Goal: Task Accomplishment & Management: Manage account settings

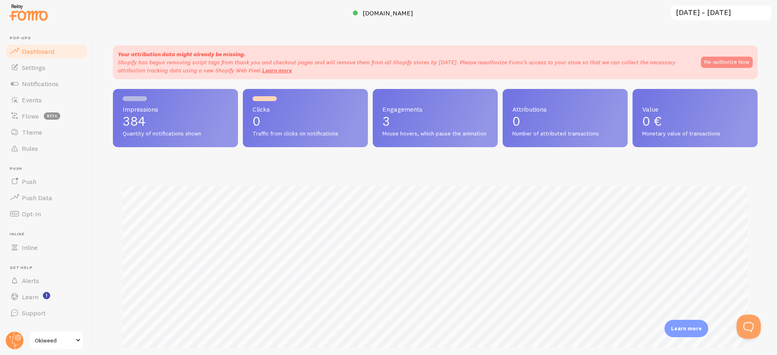
click at [719, 65] on button "Re-authorize Now" at bounding box center [727, 62] width 52 height 11
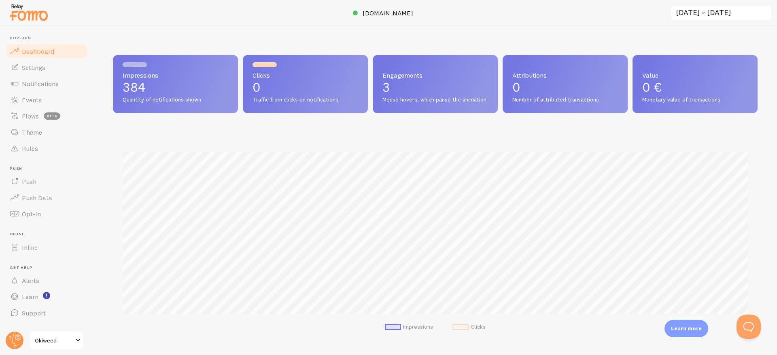
click at [53, 335] on link "Okiweed" at bounding box center [56, 340] width 55 height 19
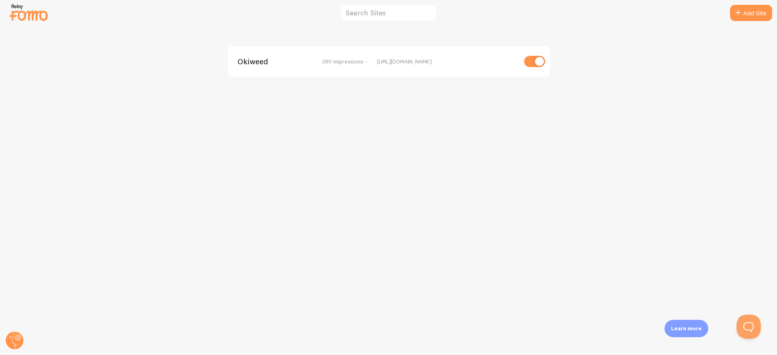
click at [531, 57] on input "checkbox" at bounding box center [534, 61] width 21 height 11
checkbox input "false"
click at [414, 62] on div "https://www.okiweed.com" at bounding box center [447, 61] width 140 height 7
click at [14, 343] on circle at bounding box center [15, 341] width 18 height 18
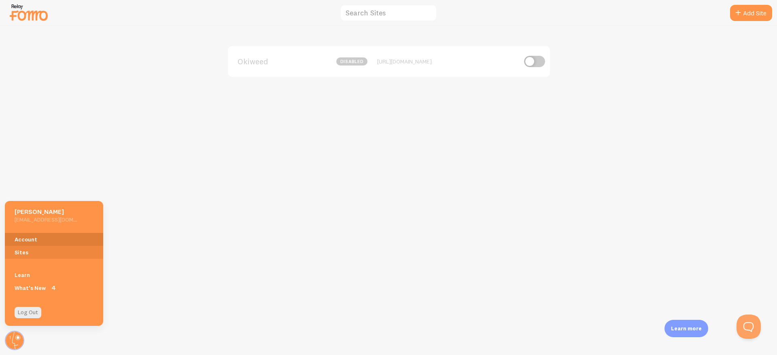
click at [25, 242] on link "Account" at bounding box center [54, 239] width 98 height 13
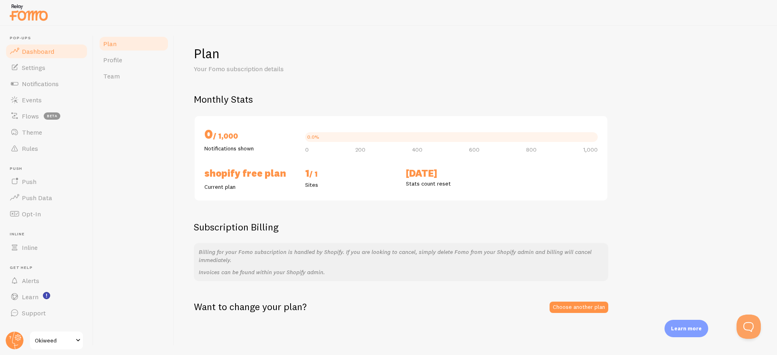
click at [45, 51] on span "Dashboard" at bounding box center [38, 51] width 32 height 8
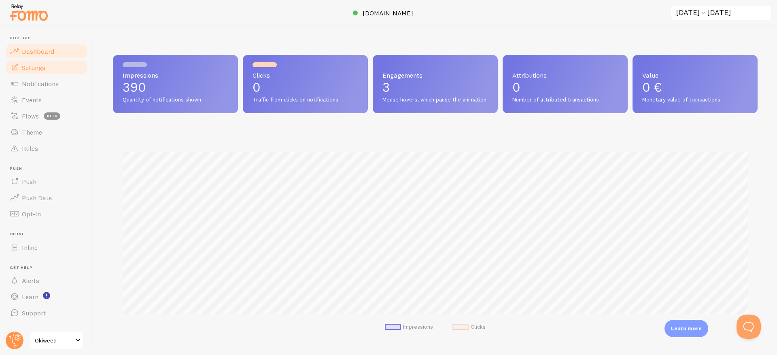
scroll to position [212, 645]
click at [46, 63] on link "Settings" at bounding box center [46, 67] width 83 height 16
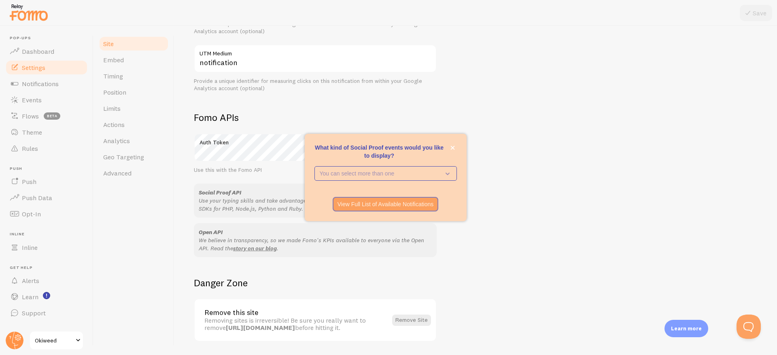
scroll to position [409, 0]
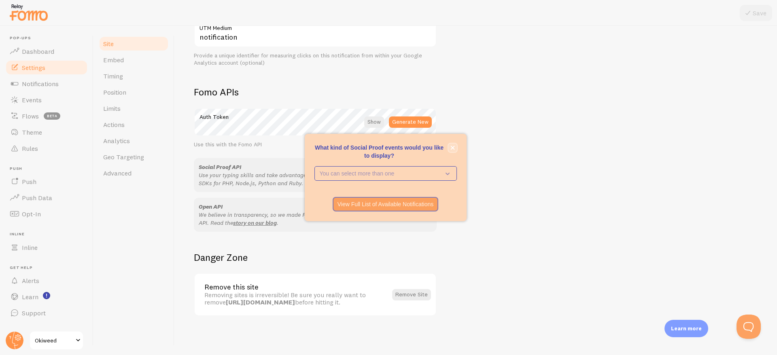
click at [453, 147] on icon "close," at bounding box center [452, 148] width 4 height 4
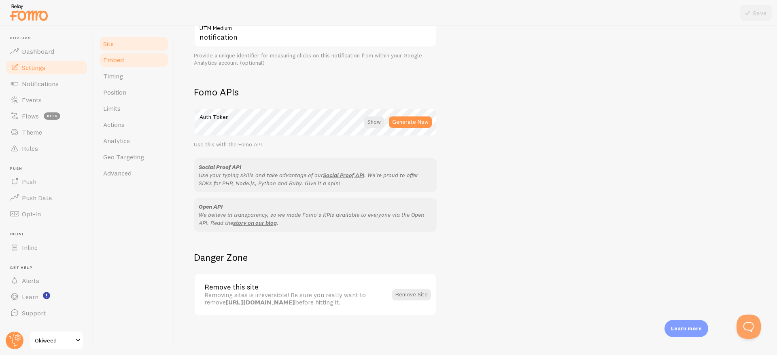
click at [125, 63] on link "Embed" at bounding box center [133, 60] width 71 height 16
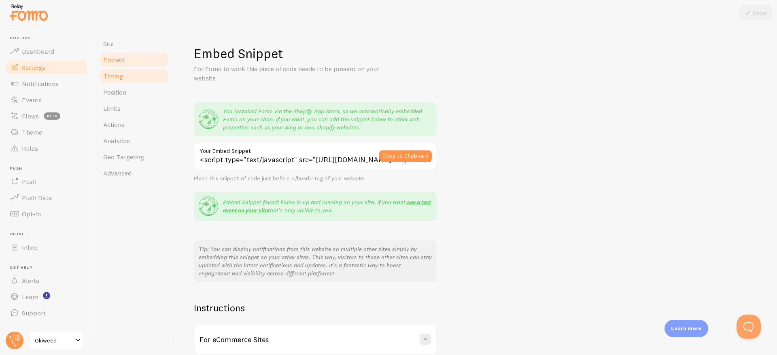
click at [131, 74] on link "Timing" at bounding box center [133, 76] width 71 height 16
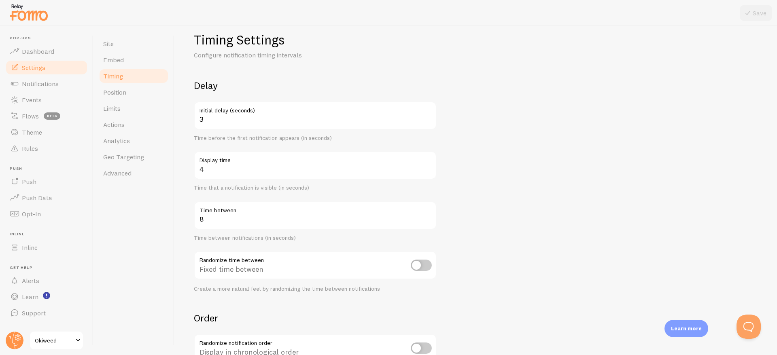
scroll to position [15, 0]
click at [428, 116] on input "4" at bounding box center [315, 115] width 243 height 28
click at [428, 116] on input "5" at bounding box center [315, 115] width 243 height 28
click at [428, 116] on input "6" at bounding box center [315, 115] width 243 height 28
click at [428, 116] on input "7" at bounding box center [315, 115] width 243 height 28
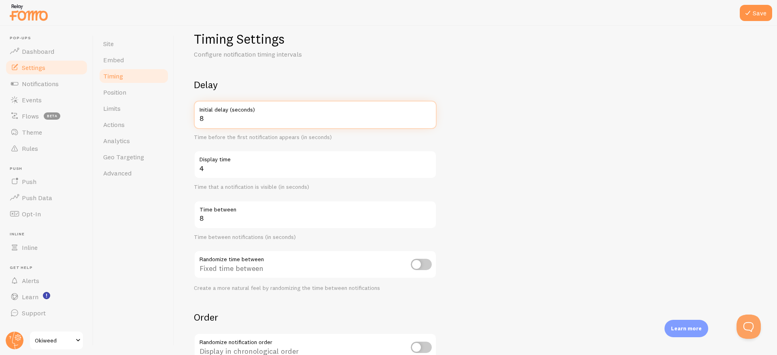
click at [428, 116] on input "8" at bounding box center [315, 115] width 243 height 28
click at [428, 116] on input "9" at bounding box center [315, 115] width 243 height 28
type input "10"
click at [428, 116] on input "10" at bounding box center [315, 115] width 243 height 28
click at [291, 159] on label "Display time" at bounding box center [315, 158] width 243 height 14
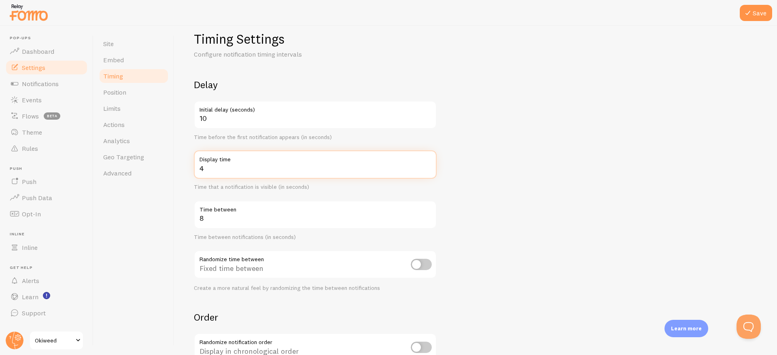
click at [291, 159] on input "4" at bounding box center [315, 165] width 243 height 28
type input "3"
click at [429, 172] on input "3" at bounding box center [315, 165] width 243 height 28
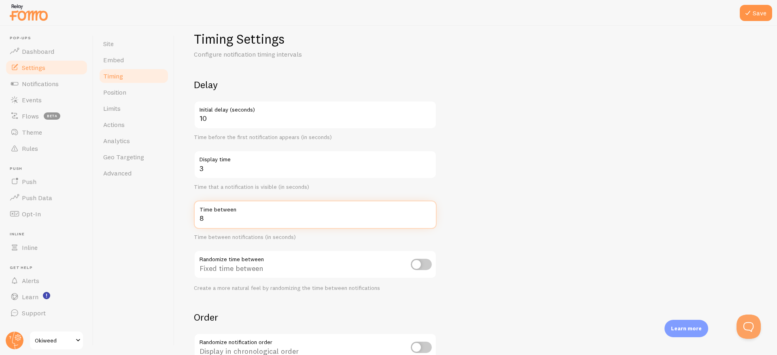
click at [222, 225] on input "8" at bounding box center [315, 215] width 243 height 28
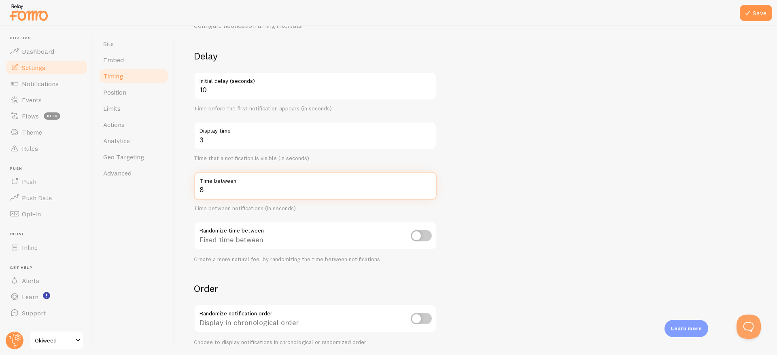
scroll to position [47, 0]
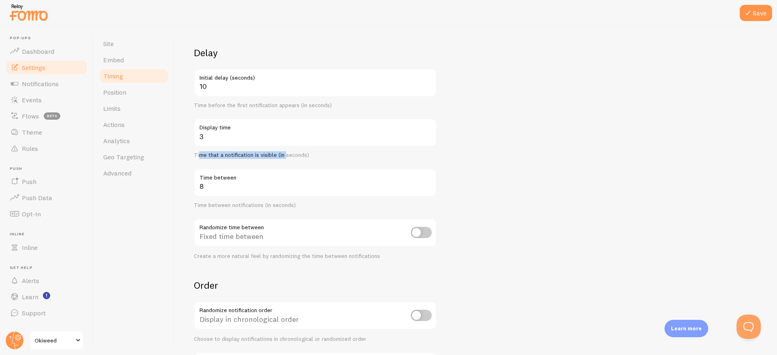
drag, startPoint x: 201, startPoint y: 155, endPoint x: 307, endPoint y: 165, distance: 107.4
click at [307, 165] on div "Delay 10 Initial delay (seconds) Time before the first notification appears (in…" at bounding box center [315, 153] width 243 height 213
click at [286, 159] on div "Time that a notification is visible (in seconds)" at bounding box center [315, 155] width 243 height 7
click at [282, 189] on input "8" at bounding box center [315, 183] width 243 height 28
click at [429, 184] on input "9" at bounding box center [315, 183] width 243 height 28
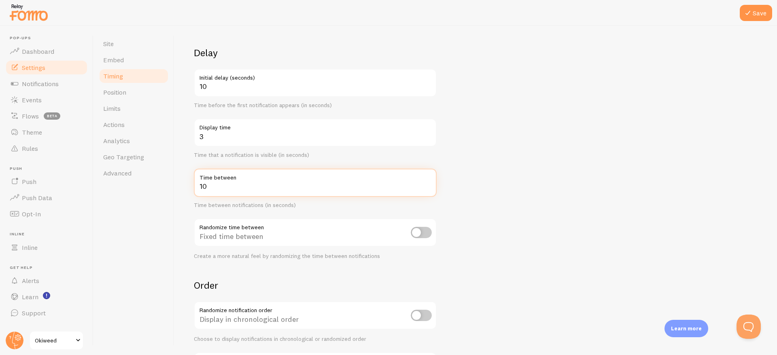
type input "10"
click at [429, 184] on input "10" at bounding box center [315, 183] width 243 height 28
click at [488, 182] on form "Delay 10 Initial delay (seconds) Time before the first notification appears (in…" at bounding box center [476, 220] width 564 height 347
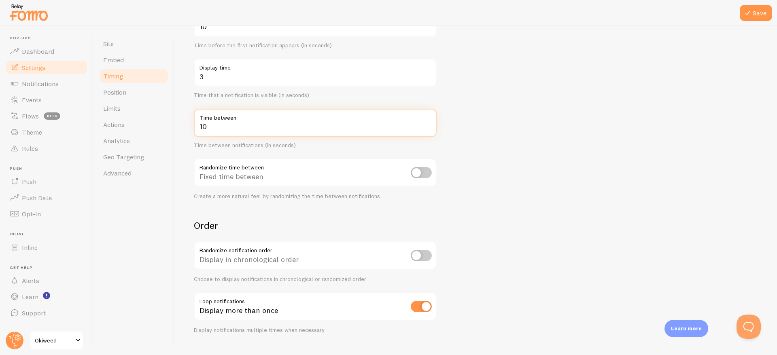
scroll to position [114, 0]
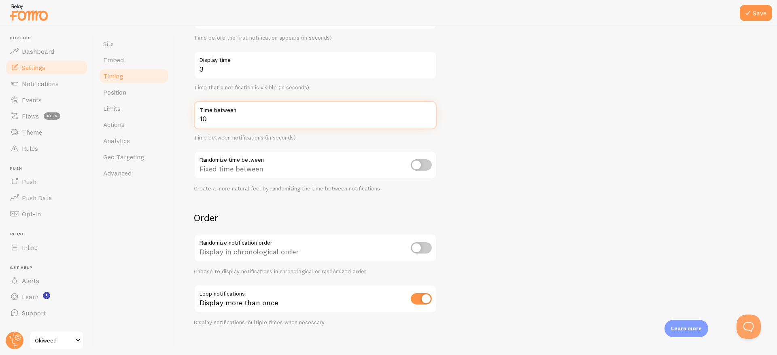
click at [290, 115] on input "10" at bounding box center [315, 115] width 243 height 28
click at [195, 198] on form "Delay 10 Initial delay (seconds) Time before the first notification appears (in…" at bounding box center [476, 152] width 564 height 347
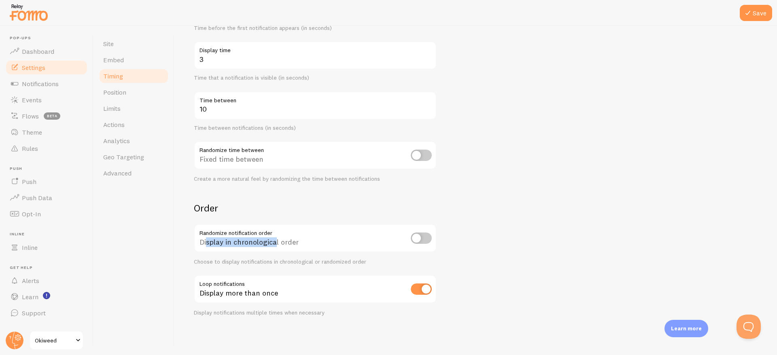
drag, startPoint x: 207, startPoint y: 246, endPoint x: 275, endPoint y: 245, distance: 68.4
click at [275, 245] on div "Display in chronological order" at bounding box center [315, 239] width 243 height 30
click at [214, 233] on div "Display in chronological order" at bounding box center [315, 239] width 243 height 30
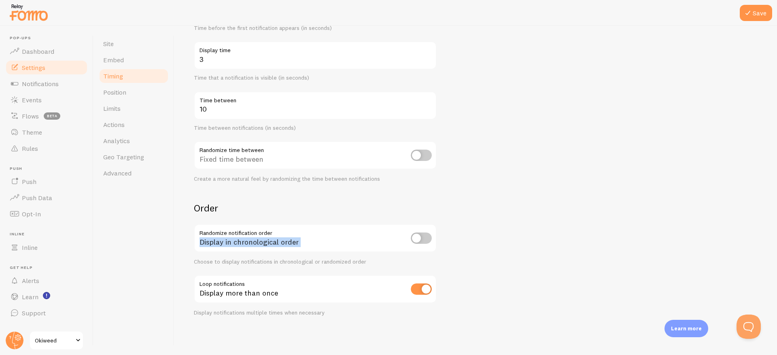
click at [214, 233] on div "Display in chronological order" at bounding box center [315, 239] width 243 height 30
click at [369, 234] on div "Display in chronological order" at bounding box center [315, 239] width 243 height 30
click at [755, 12] on button "Save" at bounding box center [756, 13] width 32 height 16
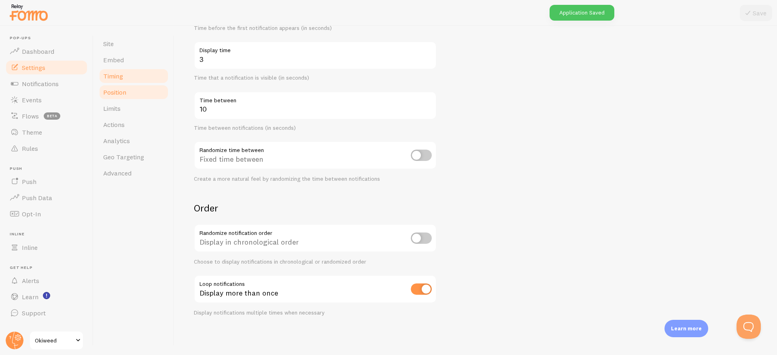
click at [121, 95] on span "Position" at bounding box center [114, 92] width 23 height 8
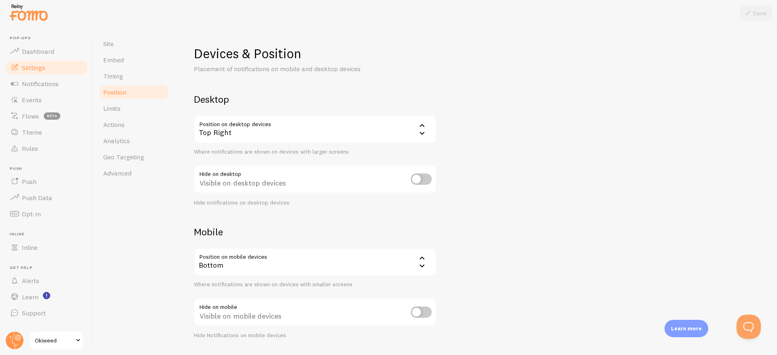
click at [271, 130] on div "Top Right" at bounding box center [315, 129] width 243 height 28
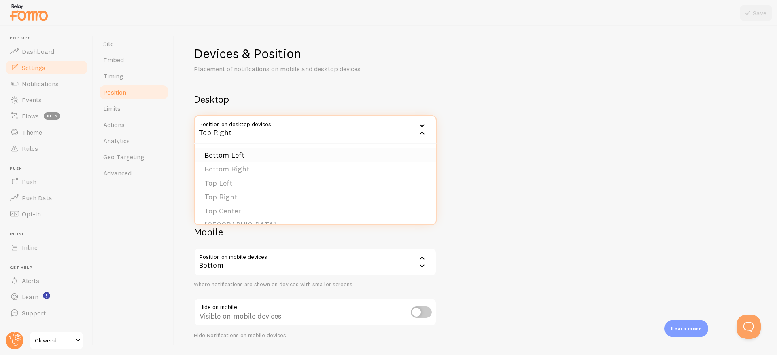
click at [233, 156] on li "Bottom Left" at bounding box center [315, 155] width 241 height 14
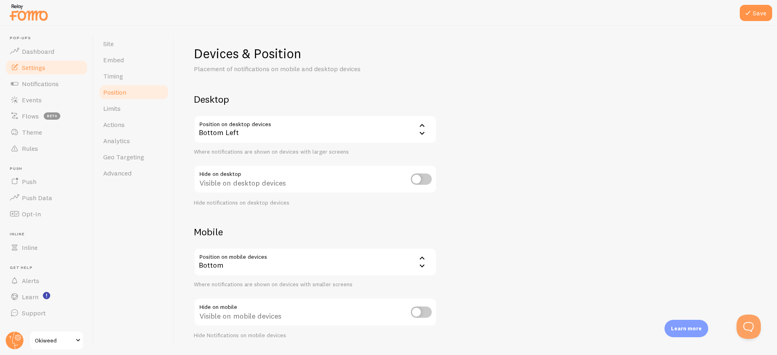
scroll to position [23, 0]
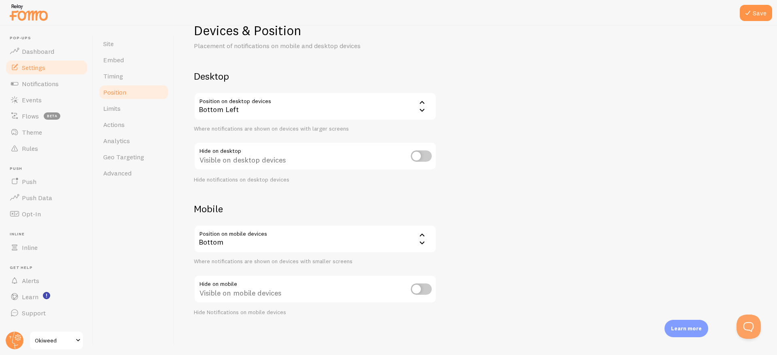
click at [275, 238] on div "Bottom" at bounding box center [315, 239] width 243 height 28
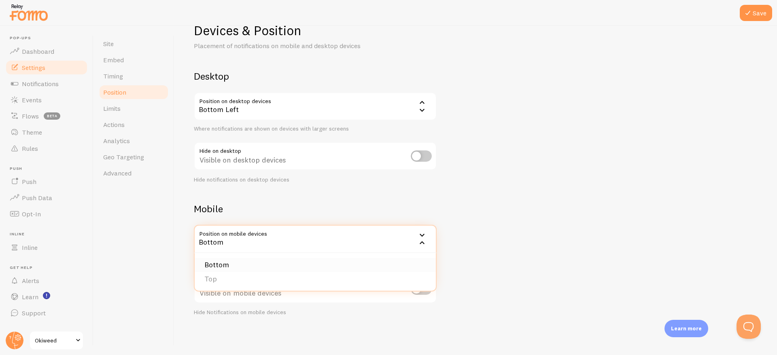
click at [231, 264] on li "Bottom" at bounding box center [315, 265] width 241 height 14
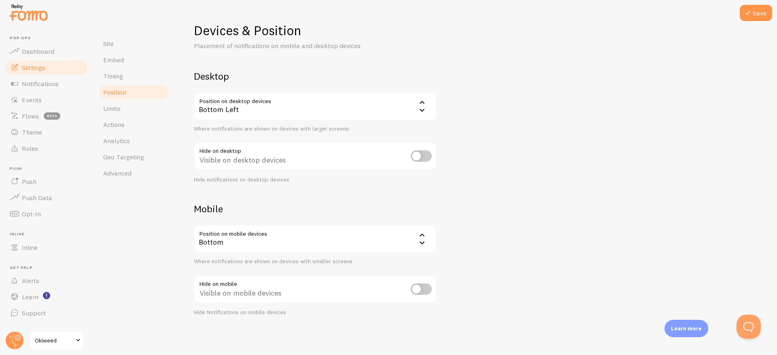
click at [470, 179] on div "Devices & Position Placement of notifications on mobile and desktop devices Des…" at bounding box center [476, 169] width 564 height 294
click at [767, 17] on button "Save" at bounding box center [756, 13] width 32 height 16
click at [138, 112] on link "Limits" at bounding box center [133, 108] width 71 height 16
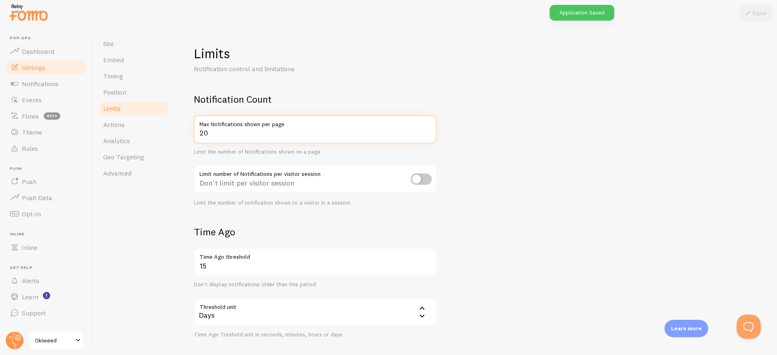
click at [214, 131] on input "20" at bounding box center [315, 129] width 243 height 28
type input "2"
type input "3"
click at [483, 179] on form "Notification Count 3 Max Notifications shown per page Limit the number of Notif…" at bounding box center [476, 281] width 564 height 377
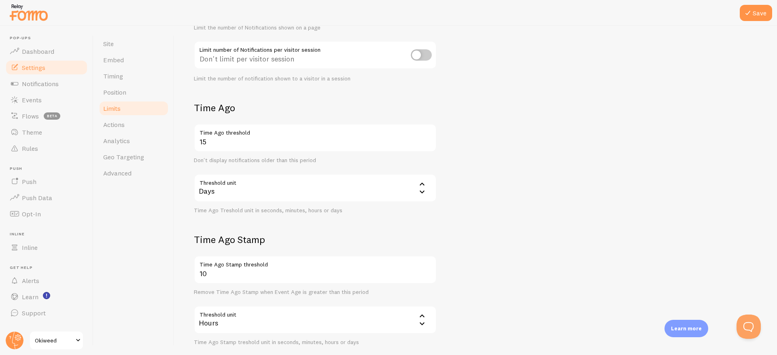
scroll to position [127, 0]
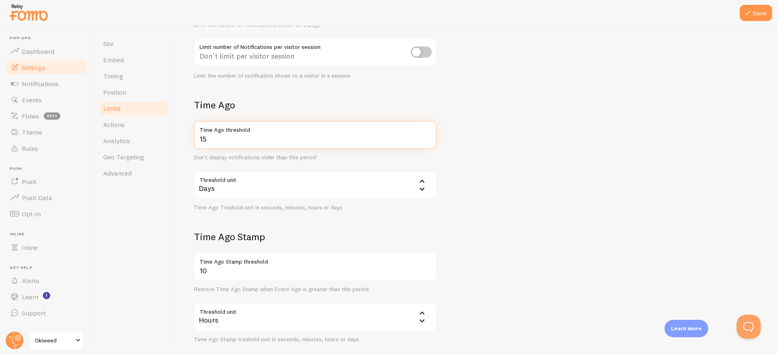
click at [216, 137] on input "15" at bounding box center [315, 135] width 243 height 28
click at [238, 112] on div "Time Ago 15 Time Ago threshold Don't display notifications older than this peri…" at bounding box center [315, 155] width 243 height 112
drag, startPoint x: 399, startPoint y: 141, endPoint x: 228, endPoint y: 148, distance: 171.7
click at [228, 148] on input "15" at bounding box center [315, 135] width 243 height 28
type input "1"
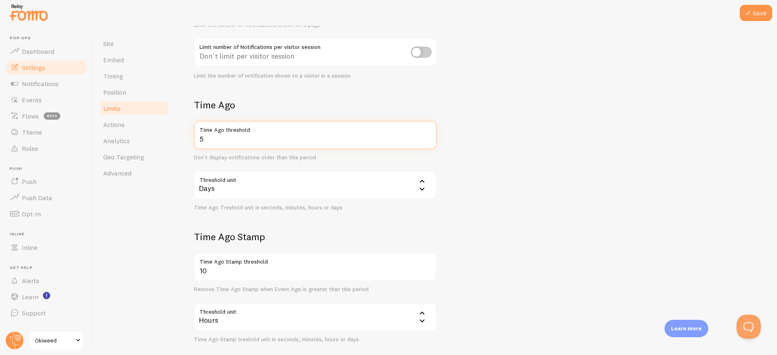
type input "5"
click at [481, 163] on form "Notification Count 3 Max Notifications shown per page Limit the number of Notif…" at bounding box center [476, 154] width 564 height 377
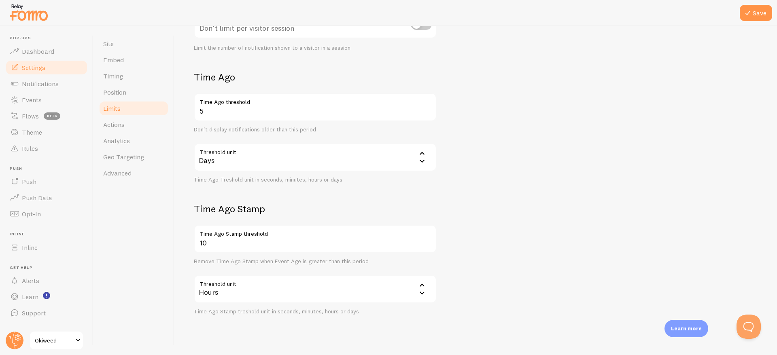
scroll to position [170, 0]
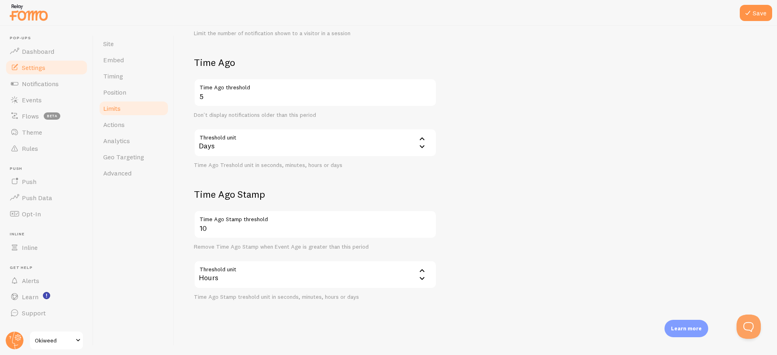
click at [223, 244] on div "Remove Time Ago Stamp when Event Age is greater than this period" at bounding box center [315, 247] width 243 height 7
click at [249, 245] on div "Remove Time Ago Stamp when Event Age is greater than this period" at bounding box center [315, 247] width 243 height 7
click at [753, 11] on button "Save" at bounding box center [756, 13] width 32 height 16
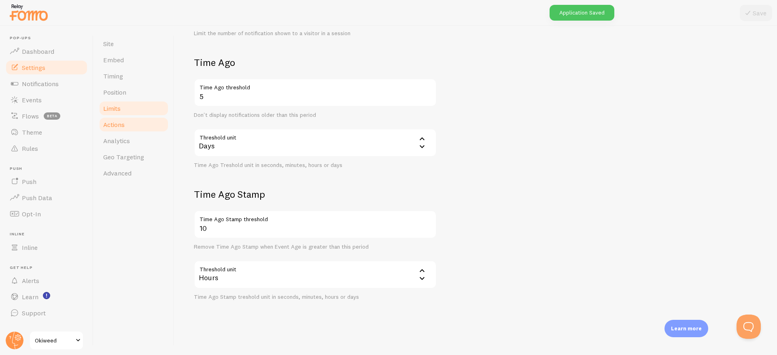
click at [127, 124] on link "Actions" at bounding box center [133, 125] width 71 height 16
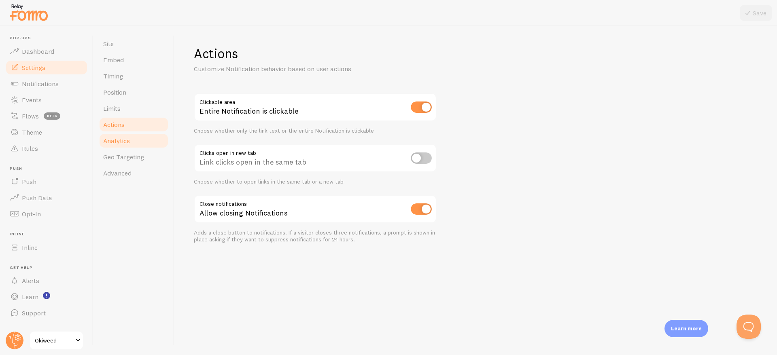
click at [122, 140] on span "Analytics" at bounding box center [116, 141] width 27 height 8
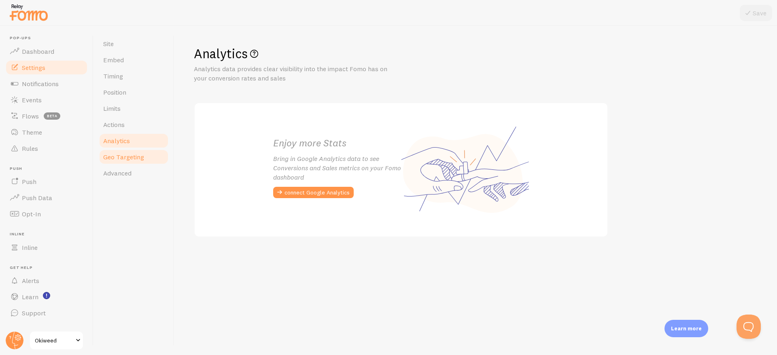
click at [123, 149] on link "Geo Targeting" at bounding box center [133, 157] width 71 height 16
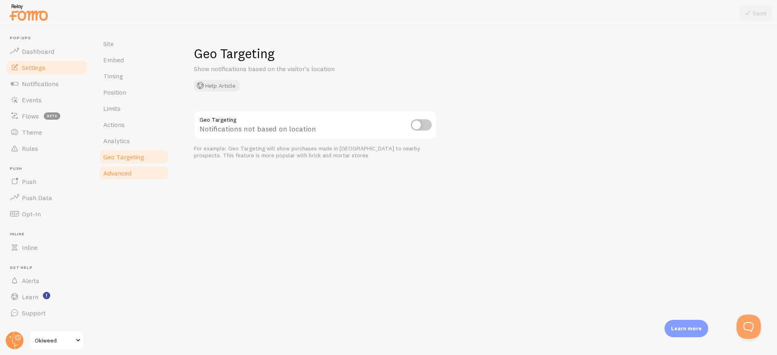
click at [124, 176] on span "Advanced" at bounding box center [117, 173] width 28 height 8
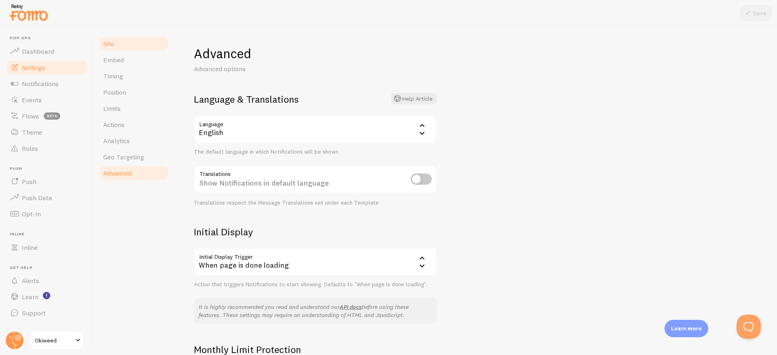
click at [107, 46] on span "Site" at bounding box center [108, 44] width 11 height 8
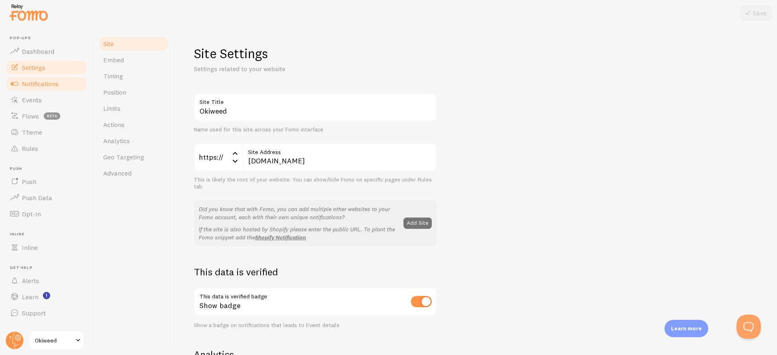
click at [42, 81] on span "Notifications" at bounding box center [40, 84] width 37 height 8
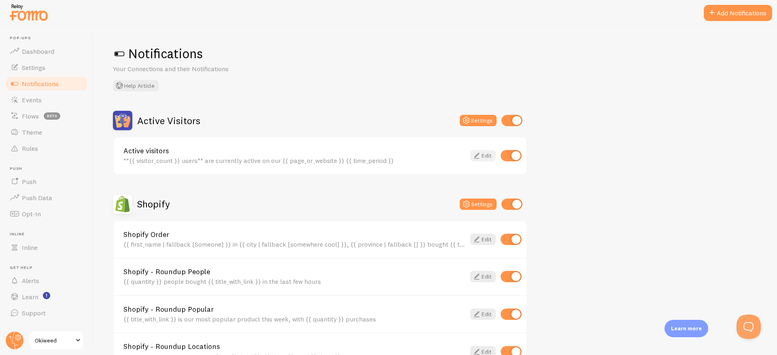
click at [477, 155] on icon at bounding box center [477, 156] width 10 height 10
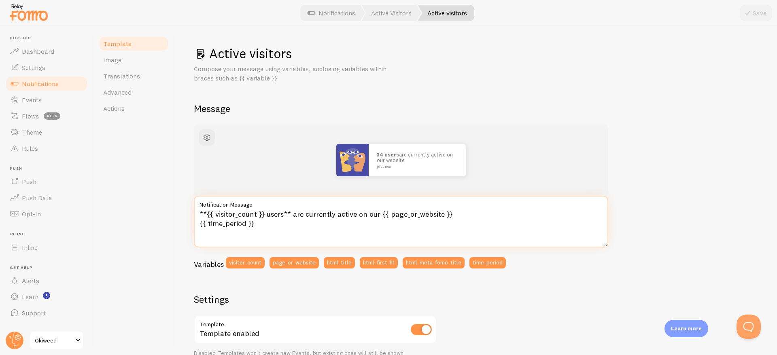
click at [277, 214] on textarea "**{{ visitor_count }} users** are currently active on our {{ page_or_website }}…" at bounding box center [401, 222] width 414 height 52
drag, startPoint x: 312, startPoint y: 213, endPoint x: 396, endPoint y: 213, distance: 83.8
click at [396, 213] on textarea "**{{ visitor_count }} Utilisateurs** are currently active on our {{ page_or_web…" at bounding box center [401, 222] width 414 height 52
drag, startPoint x: 312, startPoint y: 212, endPoint x: 400, endPoint y: 210, distance: 88.2
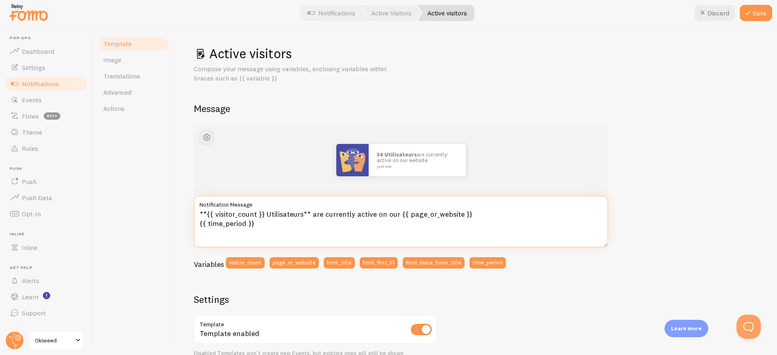
click at [400, 210] on textarea "**{{ visitor_count }} Utilisateurs** are currently active on our {{ page_or_web…" at bounding box center [401, 222] width 414 height 52
type textarea "**{{ visitor_count }} Utilisateurs** sont actifs sur {{ page_or_website }} {{ t…"
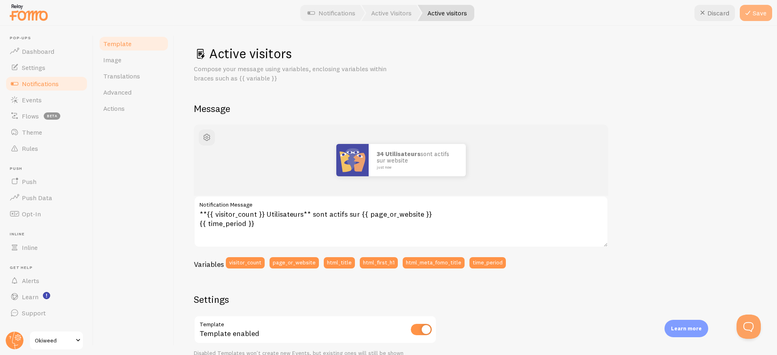
click at [752, 16] on icon at bounding box center [748, 13] width 10 height 10
click at [53, 86] on span "Notifications" at bounding box center [40, 84] width 37 height 8
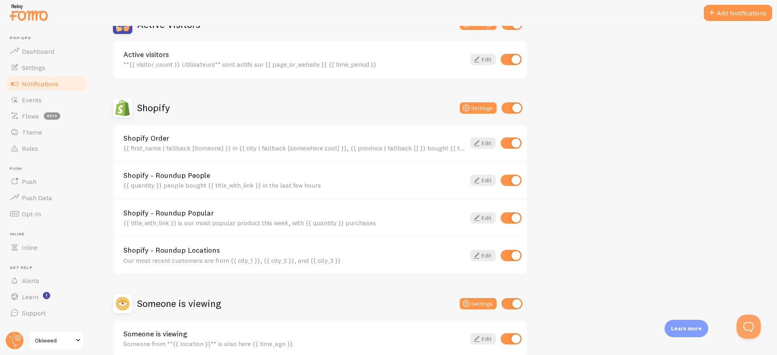
scroll to position [127, 0]
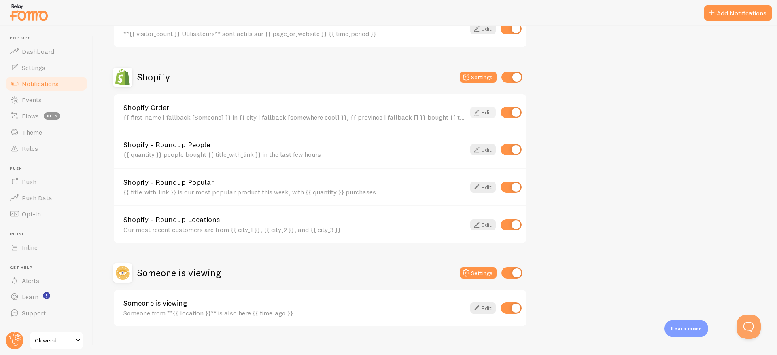
click at [487, 111] on link "Edit" at bounding box center [482, 112] width 25 height 11
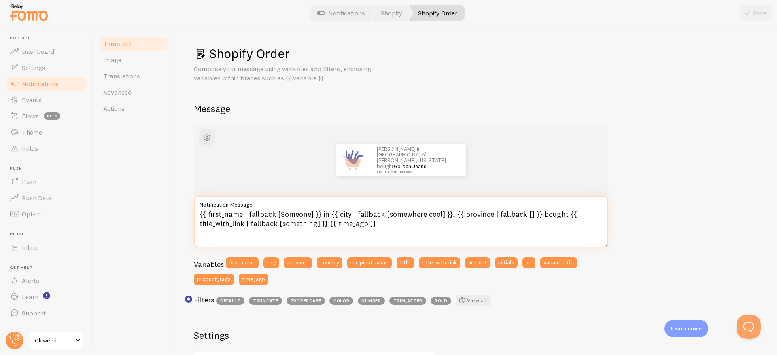
drag, startPoint x: 318, startPoint y: 213, endPoint x: 534, endPoint y: 216, distance: 215.7
click at [534, 216] on textarea "{{ first_name | fallback [Someone] }} in {{ city | fallback [somewhere cool] }}…" at bounding box center [401, 222] width 414 height 52
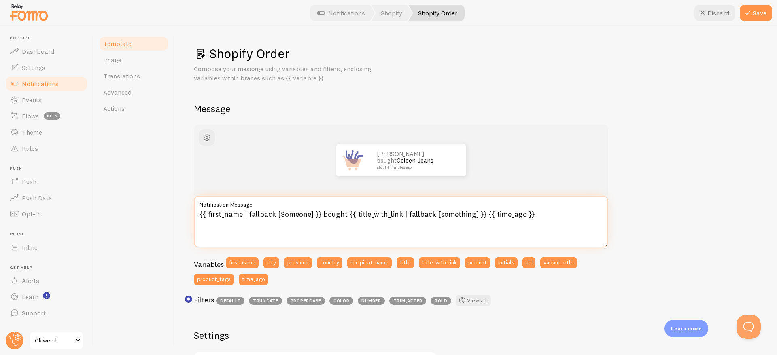
click at [337, 216] on textarea "{{ first_name | fallback [Someone] }} bought {{ title_with_link | fallback [som…" at bounding box center [401, 222] width 414 height 52
click at [198, 212] on textarea "{{ first_name | fallback [Someone] }} vient d'acheter {{ title_with_link | fall…" at bounding box center [401, 222] width 414 height 52
click at [338, 214] on textarea "Merci {{ first_name | fallback [Someone] }} vient d'acheter {{ title_with_link …" at bounding box center [401, 222] width 414 height 52
type textarea "Merci {{ first_name | fallback [Someone] }} qui vient d'acheter {{ title_with_l…"
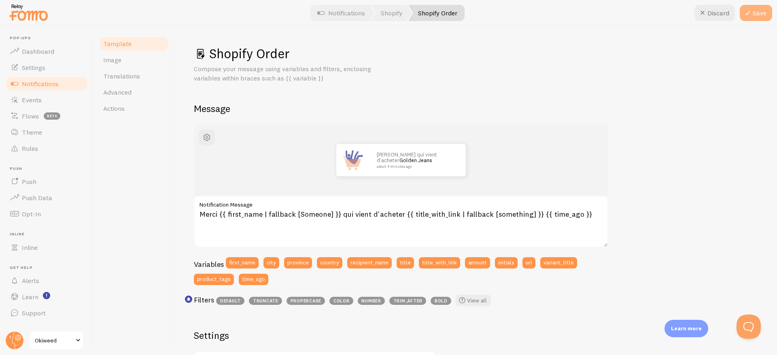
click at [755, 8] on button "Save" at bounding box center [756, 13] width 32 height 16
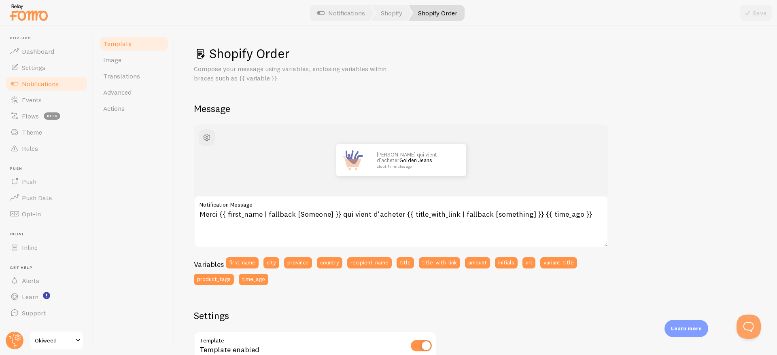
click at [19, 81] on span at bounding box center [15, 84] width 10 height 10
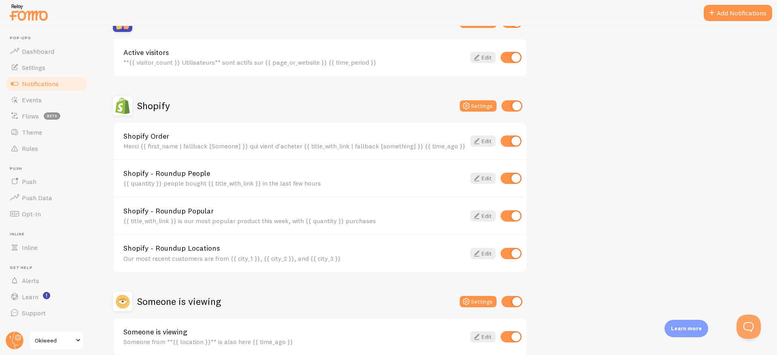
scroll to position [100, 0]
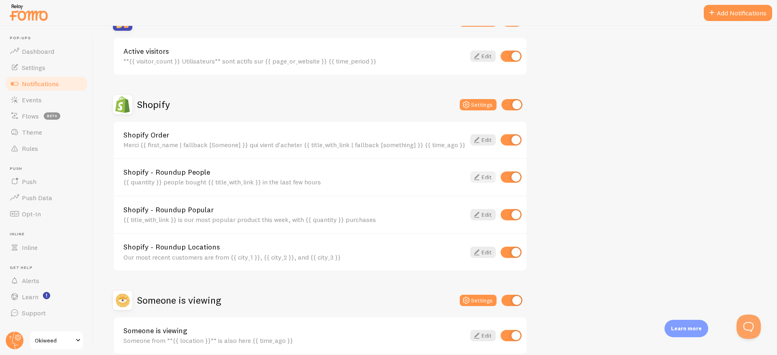
click at [483, 177] on link "Edit" at bounding box center [482, 177] width 25 height 11
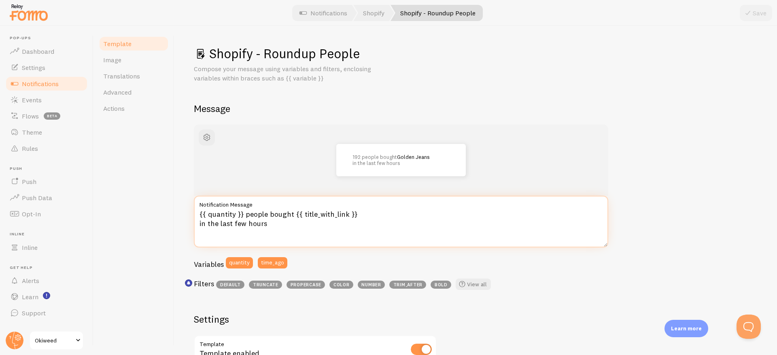
drag, startPoint x: 246, startPoint y: 213, endPoint x: 291, endPoint y: 213, distance: 44.9
click at [291, 213] on textarea "{{ quantity }} people bought {{ title_with_link }} in the last few hours" at bounding box center [401, 222] width 414 height 52
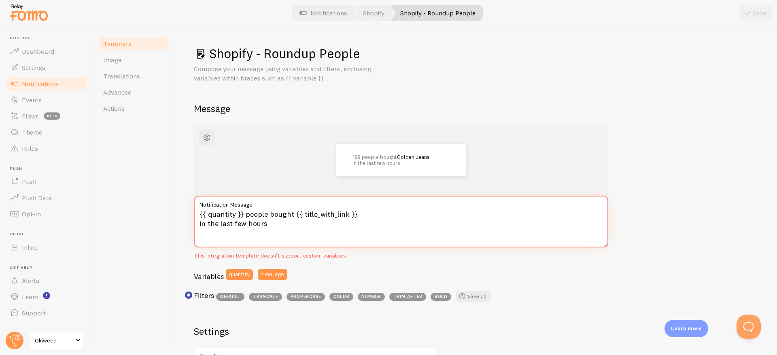
click at [259, 212] on textarea "{{ quantity }} people bought {{ title_with_link }} in the last few hours" at bounding box center [401, 222] width 414 height 52
drag, startPoint x: 244, startPoint y: 212, endPoint x: 290, endPoint y: 215, distance: 45.8
click at [290, 215] on textarea "{{ quantity }} people bought {{ title_with_link }} in the last few hours" at bounding box center [401, 222] width 414 height 52
drag, startPoint x: 270, startPoint y: 223, endPoint x: 193, endPoint y: 221, distance: 76.9
click at [194, 221] on textarea "{{ quantity }} personnes ont acheté {{ title_with_link }} in the last few hours" at bounding box center [401, 222] width 414 height 52
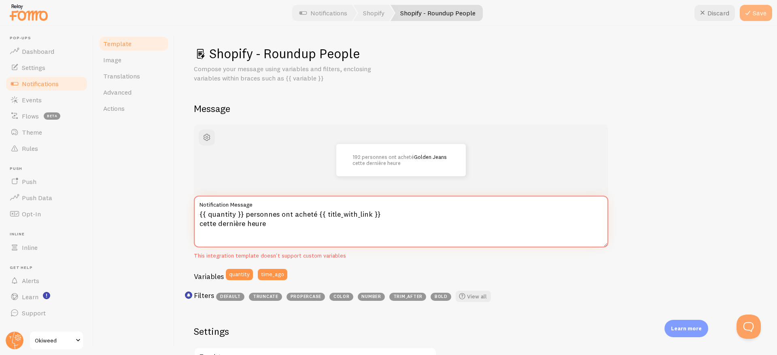
type textarea "{{ quantity }} personnes ont acheté {{ title_with_link }} cette dernière heure"
click at [755, 17] on button "Save" at bounding box center [756, 13] width 32 height 16
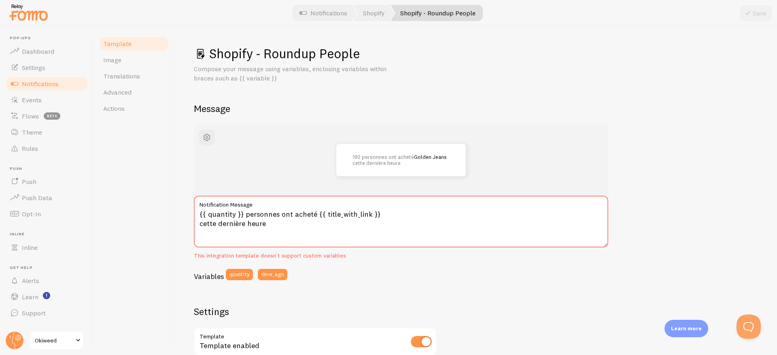
click at [283, 256] on div "This integration template doesn't support custom variables" at bounding box center [401, 255] width 414 height 7
click at [294, 256] on div "This integration template doesn't support custom variables" at bounding box center [401, 255] width 414 height 7
click at [274, 217] on textarea "{{ quantity }} personnes ont acheté {{ title_with_link }} cette dernière heure" at bounding box center [401, 222] width 414 height 52
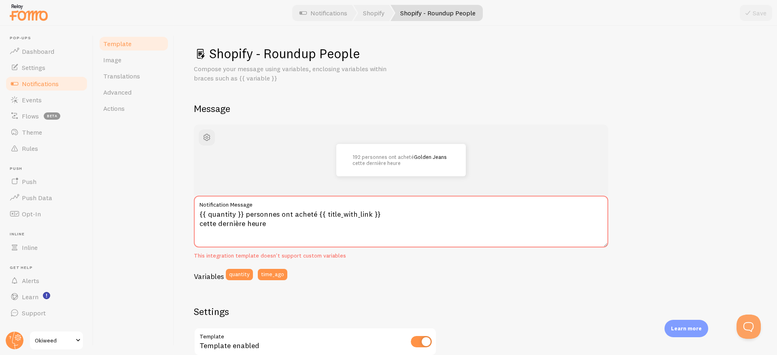
click at [45, 82] on span "Notifications" at bounding box center [40, 84] width 37 height 8
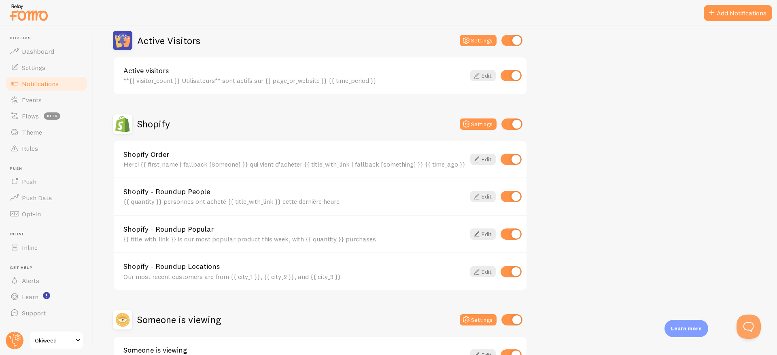
scroll to position [97, 0]
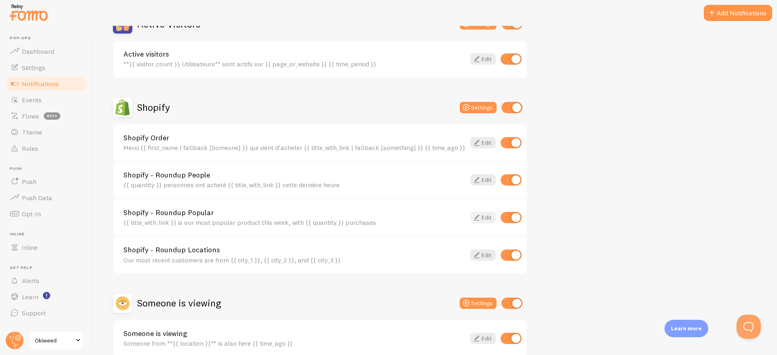
click at [480, 216] on icon at bounding box center [477, 218] width 10 height 10
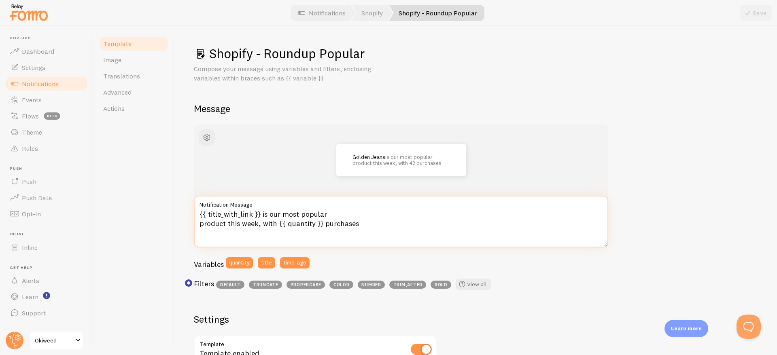
drag, startPoint x: 261, startPoint y: 212, endPoint x: 257, endPoint y: 224, distance: 13.2
click at [257, 224] on textarea "{{ title_with_link }} is our most popular product this week, with {{ quantity }…" at bounding box center [401, 222] width 414 height 52
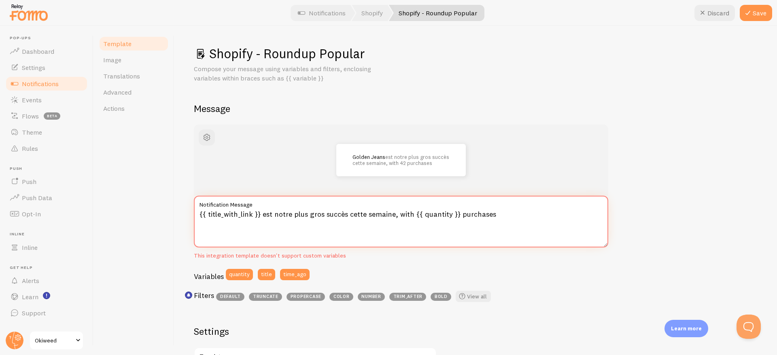
click at [405, 214] on textarea "{{ title_with_link }} est notre plus gros succès cette semaine, with {{ quantit…" at bounding box center [401, 222] width 414 height 52
click at [477, 216] on textarea "{{ title_with_link }} est notre plus gros succès cette semaine, acheté {{ quant…" at bounding box center [401, 222] width 414 height 52
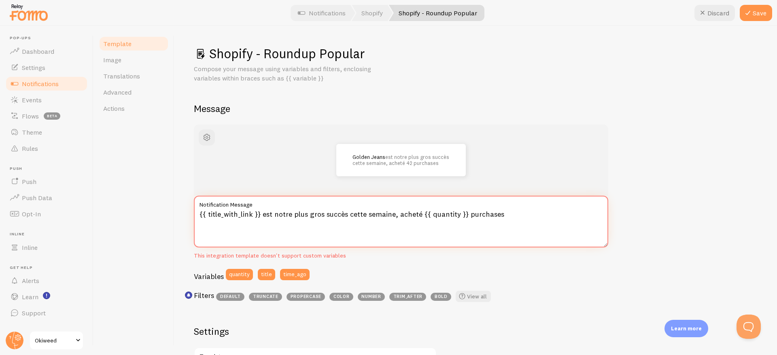
click at [477, 216] on textarea "{{ title_with_link }} est notre plus gros succès cette semaine, acheté {{ quant…" at bounding box center [401, 222] width 414 height 52
type textarea "{{ title_with_link }} est notre plus gros succès cette semaine, acheté {{ quant…"
click at [672, 169] on div "Golden Jeans est notre plus gros succès cette semaine, acheté 42 fois ! {{ titl…" at bounding box center [476, 354] width 564 height 458
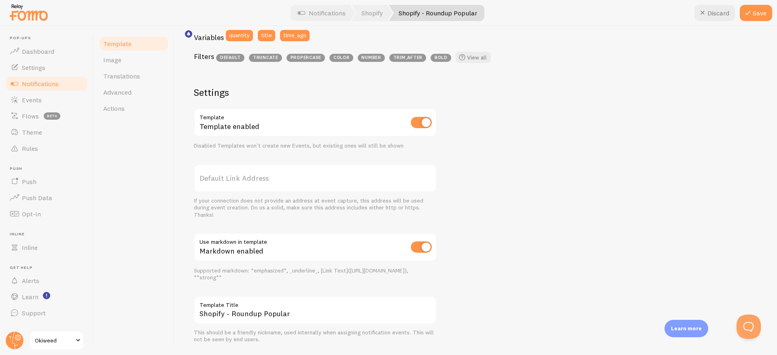
scroll to position [261, 0]
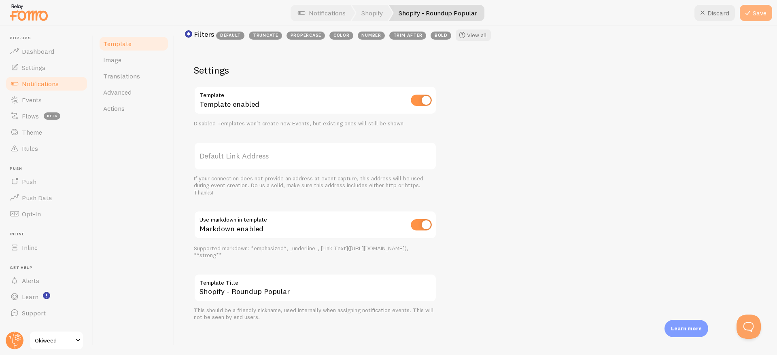
click at [760, 14] on button "Save" at bounding box center [756, 13] width 32 height 16
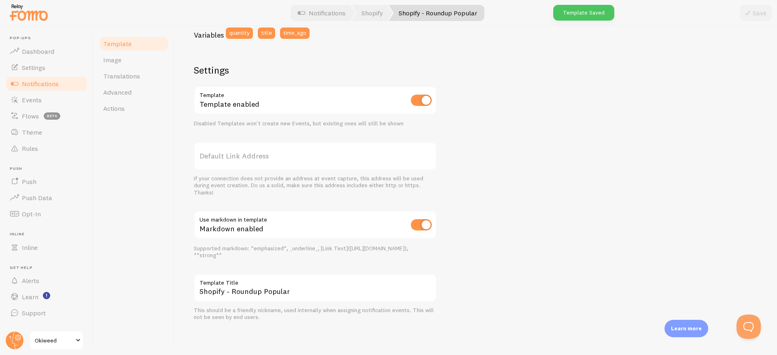
click at [35, 85] on span "Notifications" at bounding box center [40, 84] width 37 height 8
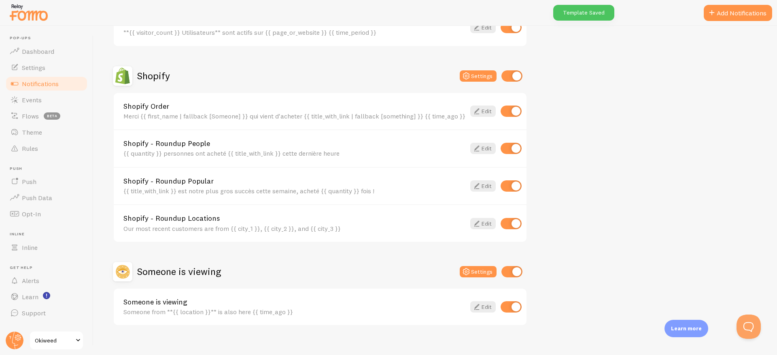
scroll to position [138, 0]
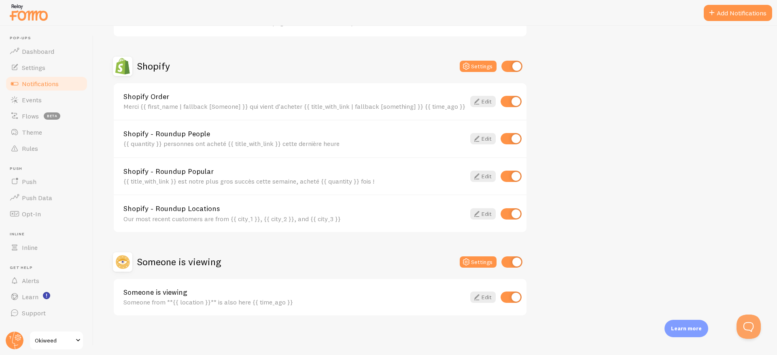
click at [509, 214] on input "checkbox" at bounding box center [510, 213] width 21 height 11
checkbox input "false"
click at [508, 296] on input "checkbox" at bounding box center [510, 297] width 21 height 11
checkbox input "false"
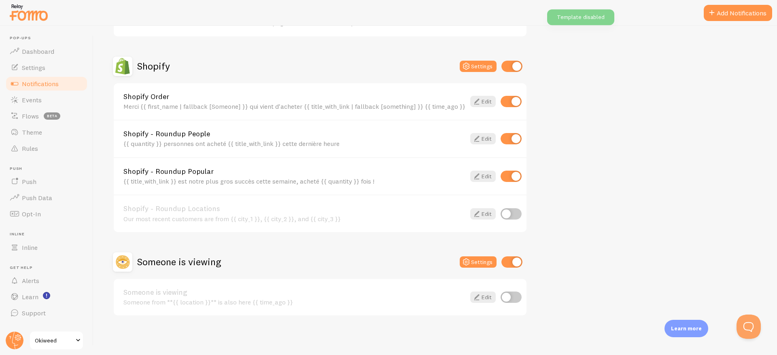
scroll to position [0, 0]
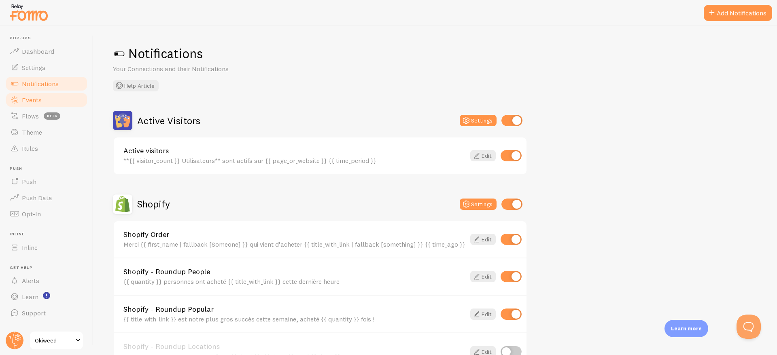
click at [32, 100] on span "Events" at bounding box center [32, 100] width 20 height 8
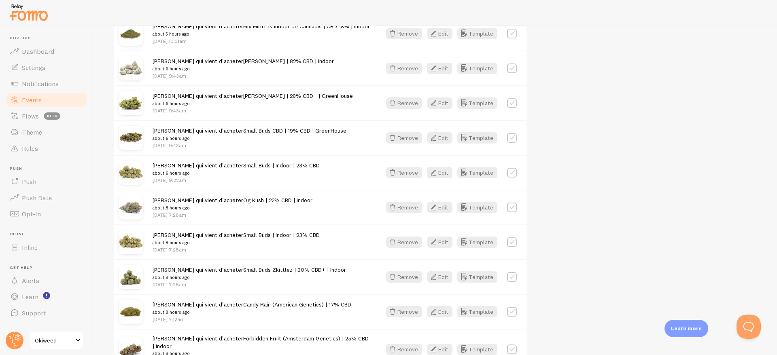
scroll to position [1010, 0]
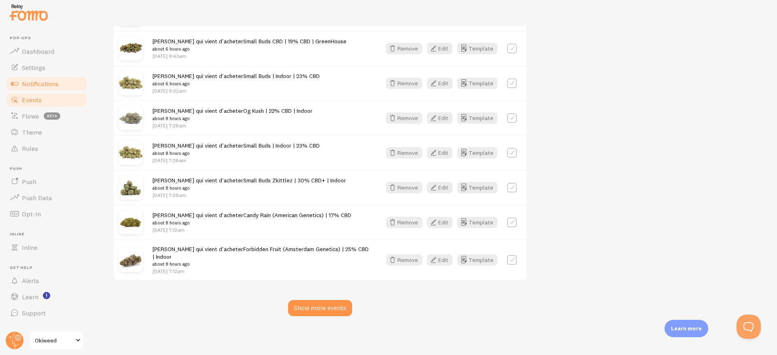
click at [42, 84] on span "Notifications" at bounding box center [40, 84] width 37 height 8
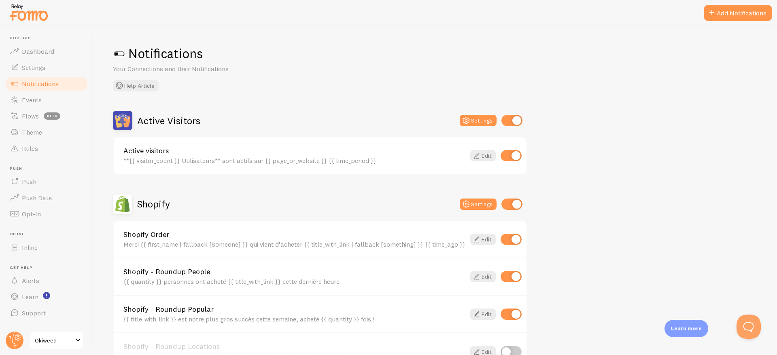
scroll to position [138, 0]
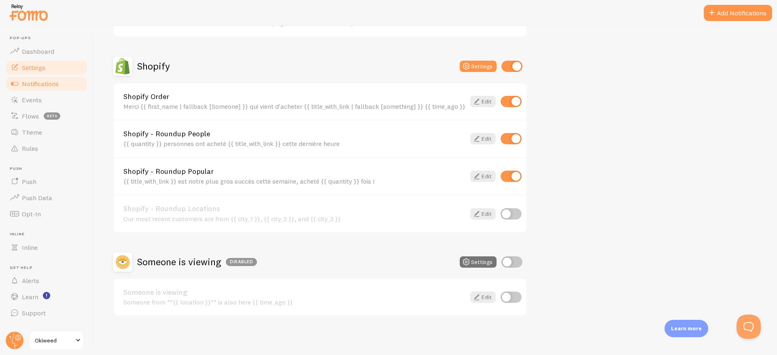
click at [36, 70] on span "Settings" at bounding box center [33, 68] width 23 height 8
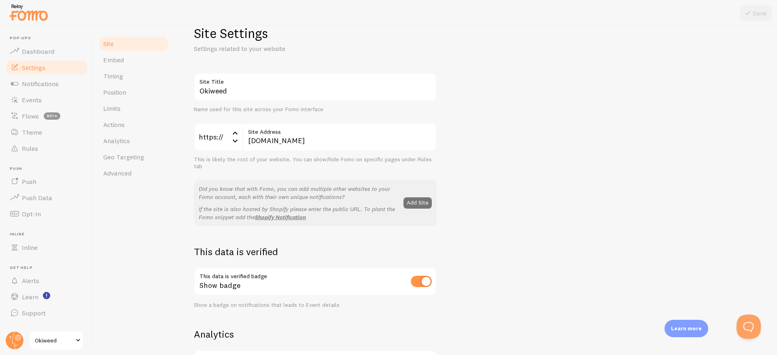
scroll to position [17, 0]
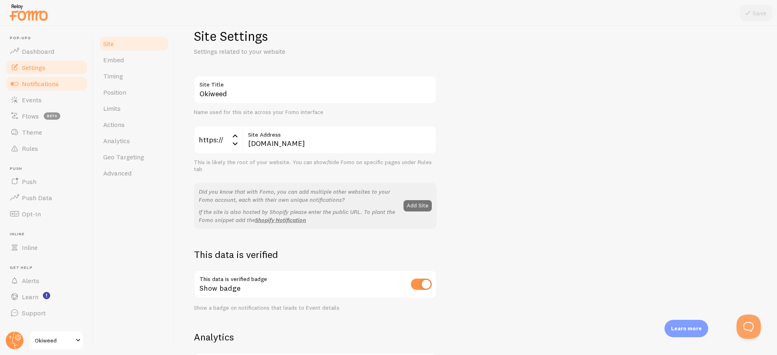
click at [55, 87] on span "Notifications" at bounding box center [40, 84] width 37 height 8
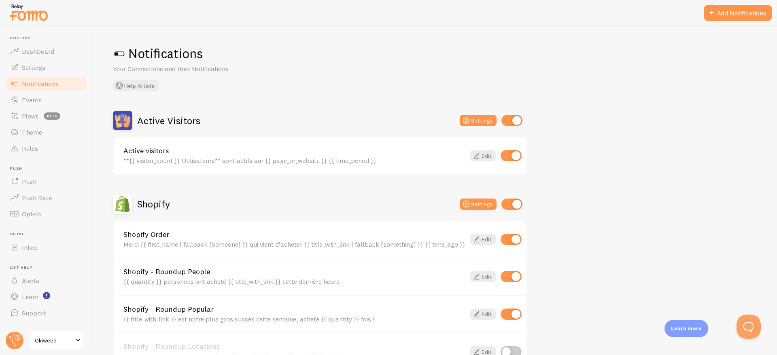
scroll to position [138, 0]
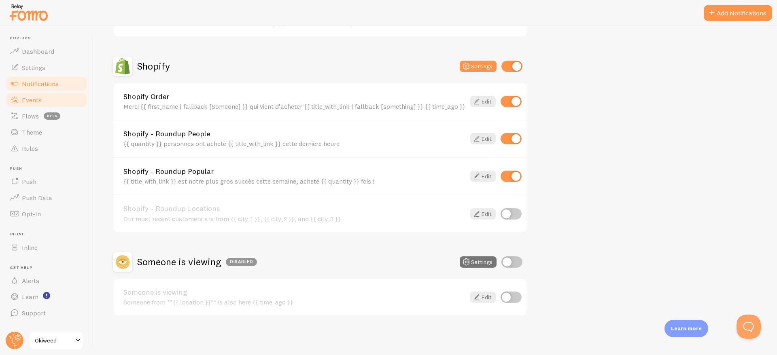
click at [34, 97] on span "Events" at bounding box center [32, 100] width 20 height 8
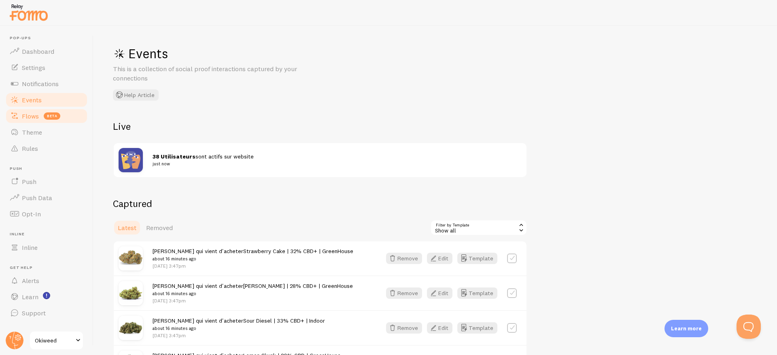
click at [53, 117] on span "beta" at bounding box center [52, 115] width 17 height 7
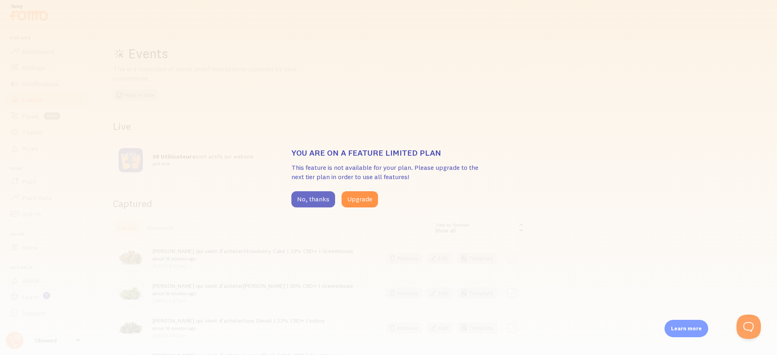
click at [303, 201] on button "No, thanks" at bounding box center [313, 199] width 44 height 16
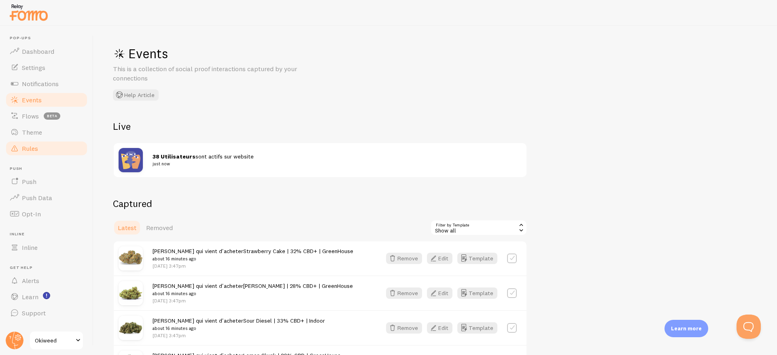
click at [25, 155] on link "Rules" at bounding box center [46, 148] width 83 height 16
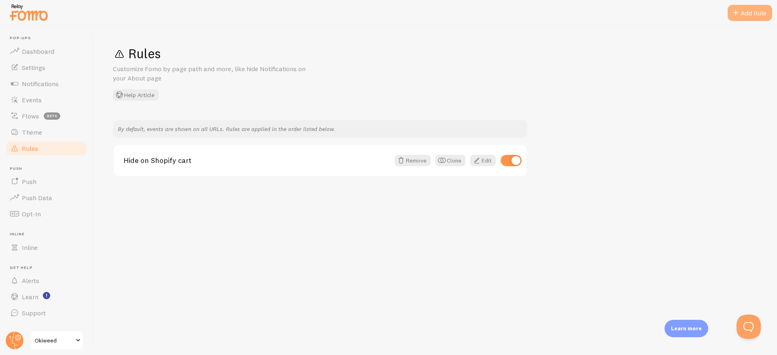
click at [752, 17] on div "Add Rule" at bounding box center [749, 13] width 45 height 16
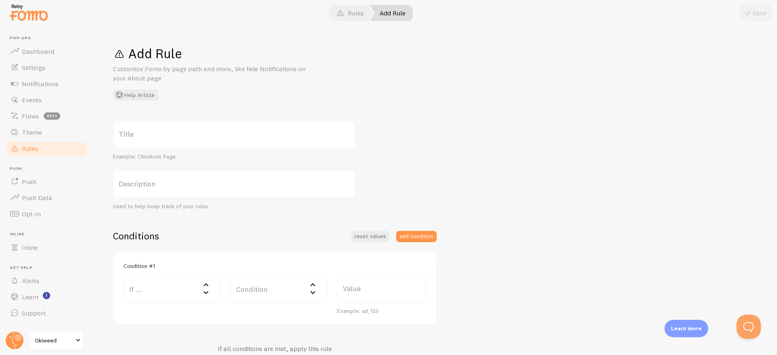
click at [190, 141] on label "Title" at bounding box center [234, 134] width 243 height 28
click at [190, 141] on input "Title" at bounding box center [234, 134] width 243 height 28
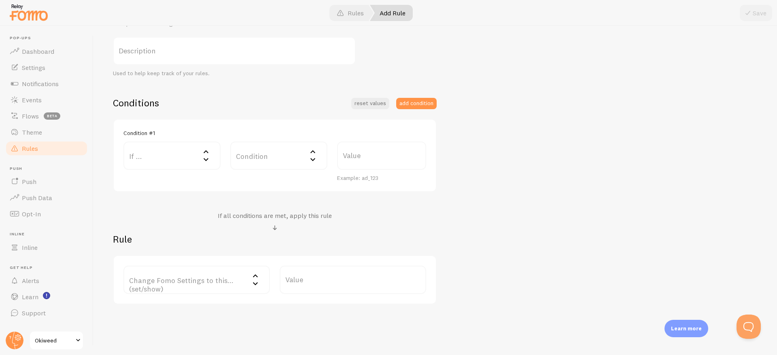
scroll to position [136, 0]
click at [260, 157] on label "Condition" at bounding box center [278, 153] width 97 height 28
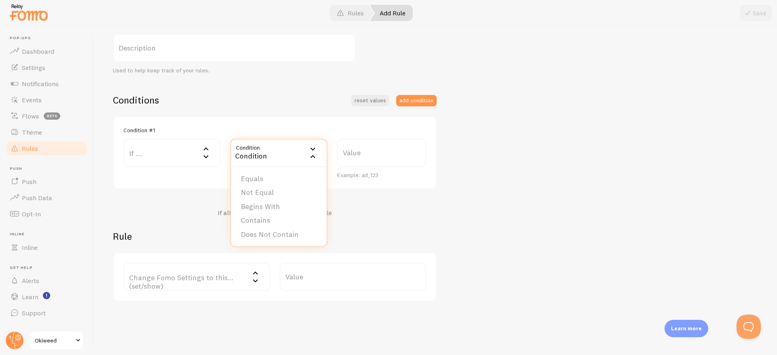
click at [202, 157] on icon at bounding box center [206, 157] width 10 height 10
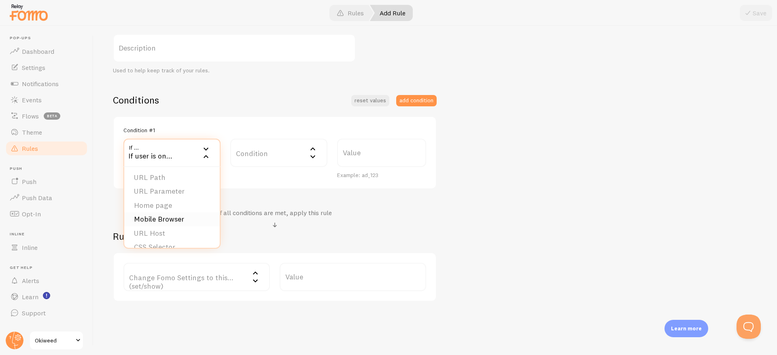
scroll to position [0, 0]
click at [279, 189] on div "Condition #1 If ... If user is on... URL Path URL Parameter Home page Mobile Br…" at bounding box center [275, 153] width 324 height 74
click at [201, 278] on label "Change Fomo Settings to this... (set/show)" at bounding box center [196, 277] width 146 height 28
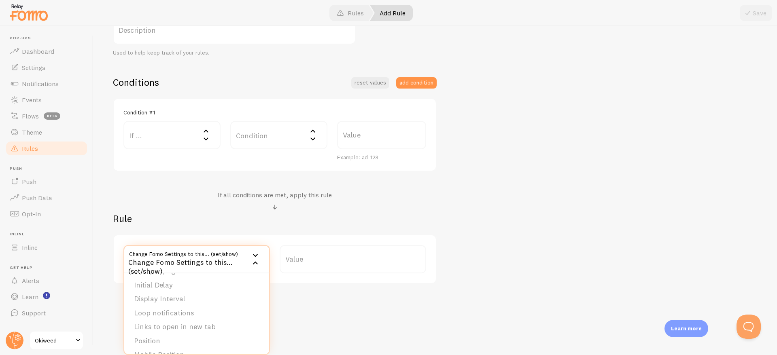
scroll to position [82, 0]
click at [171, 202] on div "If all conditions are met, apply this rule" at bounding box center [275, 201] width 324 height 21
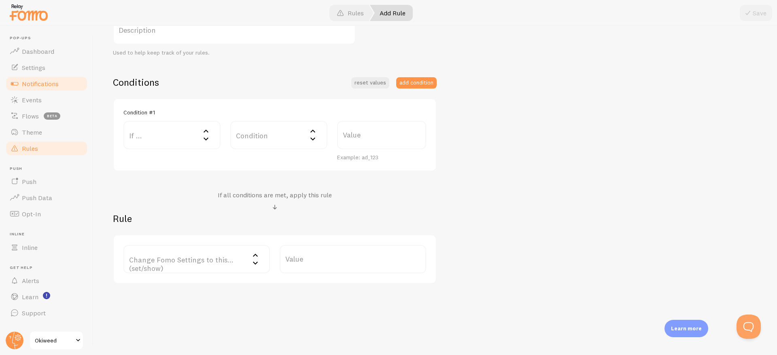
click at [32, 83] on span "Notifications" at bounding box center [40, 84] width 37 height 8
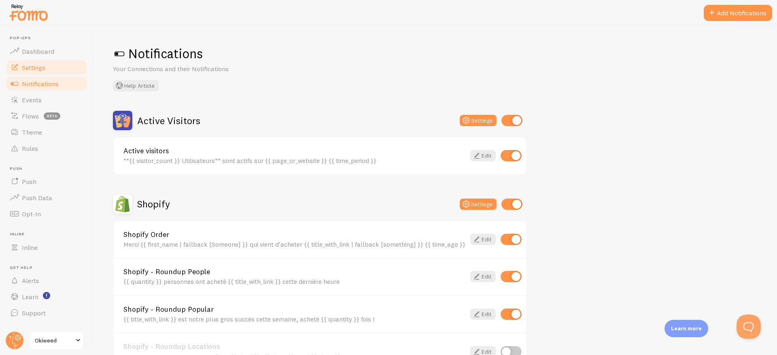
click at [34, 70] on span "Settings" at bounding box center [33, 68] width 23 height 8
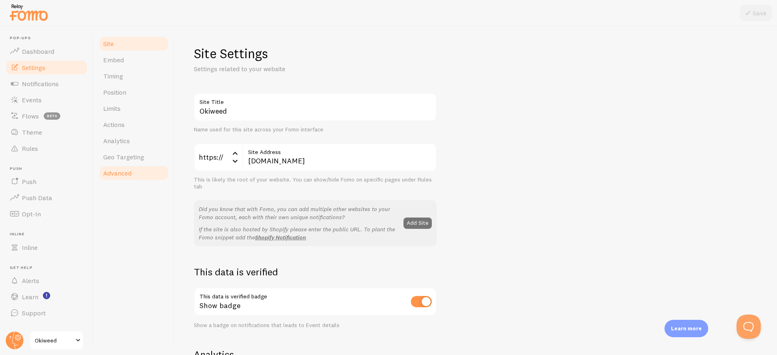
click at [130, 175] on span "Advanced" at bounding box center [117, 173] width 28 height 8
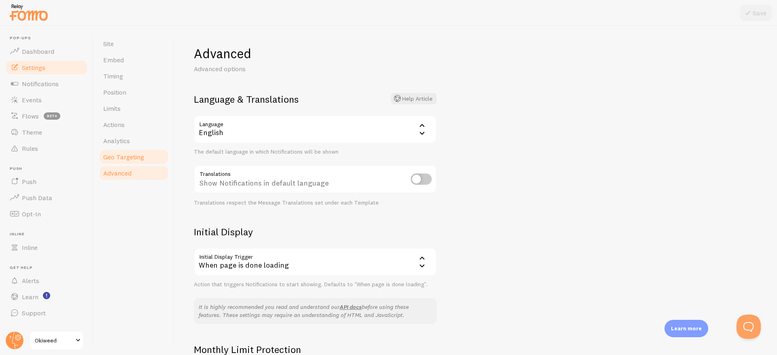
click at [127, 158] on span "Geo Targeting" at bounding box center [123, 157] width 41 height 8
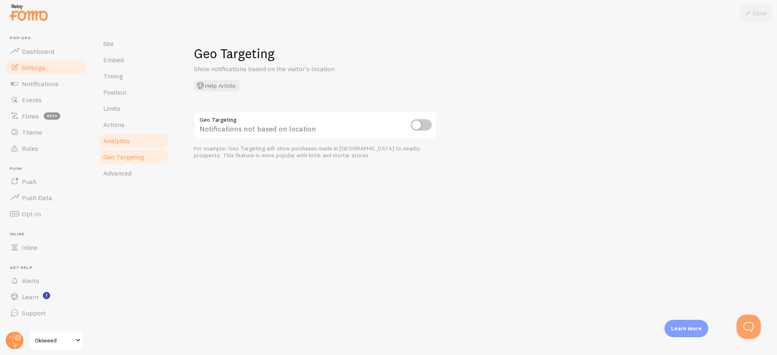
click at [127, 141] on span "Analytics" at bounding box center [116, 141] width 27 height 8
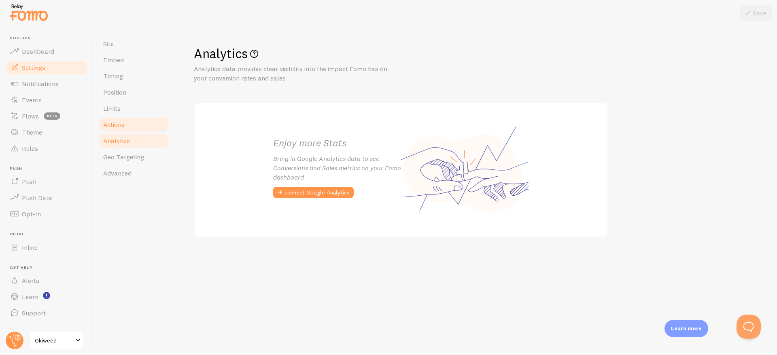
click at [127, 125] on link "Actions" at bounding box center [133, 125] width 71 height 16
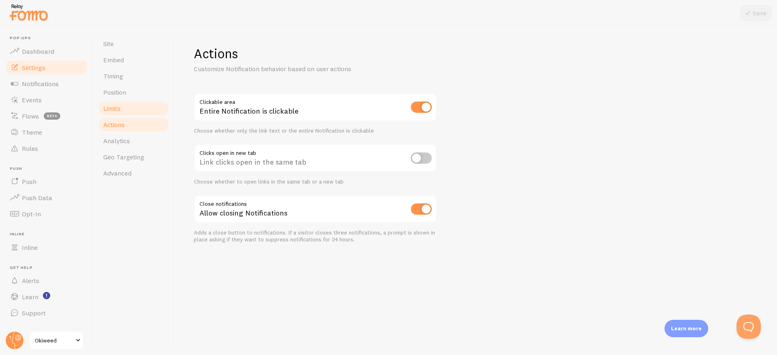
click at [125, 108] on link "Limits" at bounding box center [133, 108] width 71 height 16
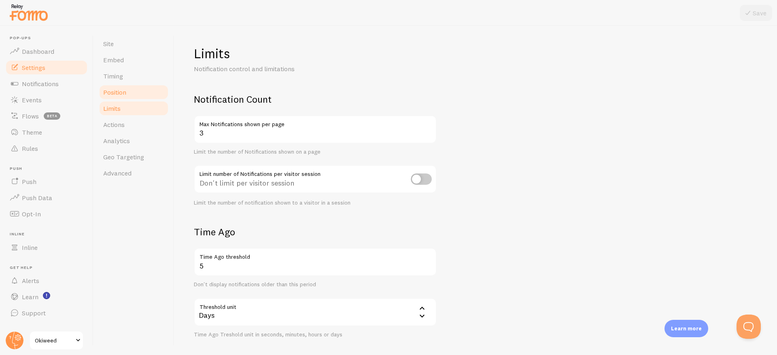
click at [119, 93] on span "Position" at bounding box center [114, 92] width 23 height 8
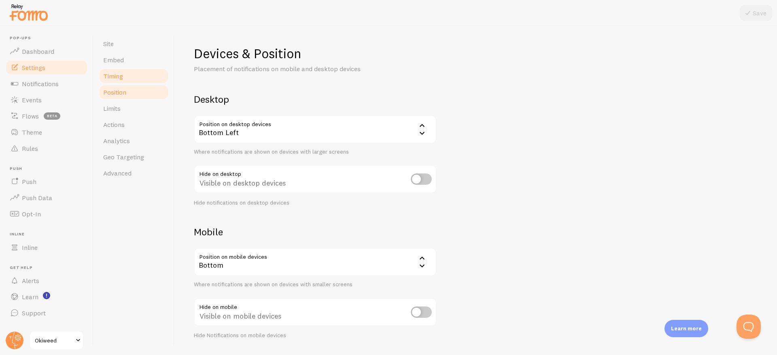
click at [114, 76] on span "Timing" at bounding box center [113, 76] width 20 height 8
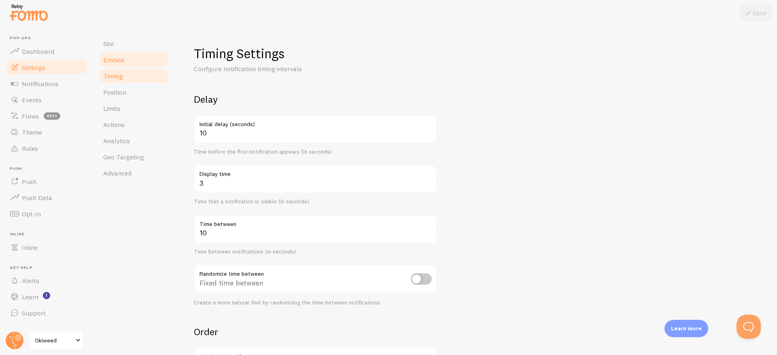
click at [119, 59] on span "Embed" at bounding box center [113, 60] width 21 height 8
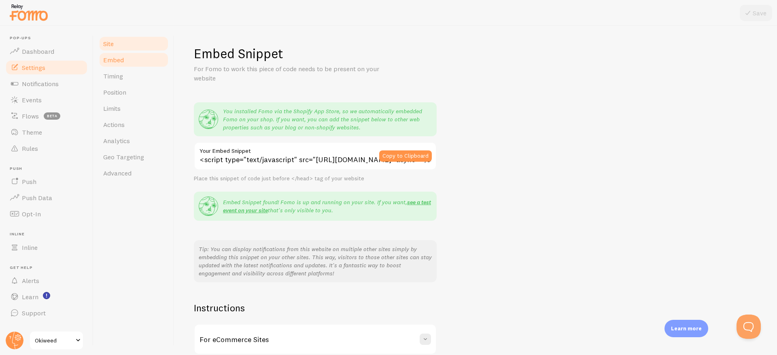
click at [114, 48] on link "Site" at bounding box center [133, 44] width 71 height 16
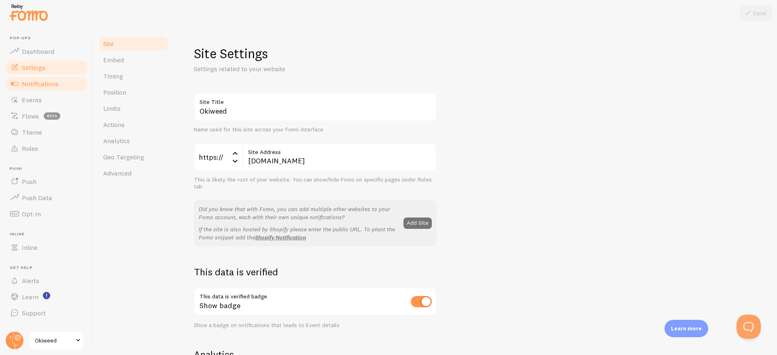
click at [33, 84] on span "Notifications" at bounding box center [40, 84] width 37 height 8
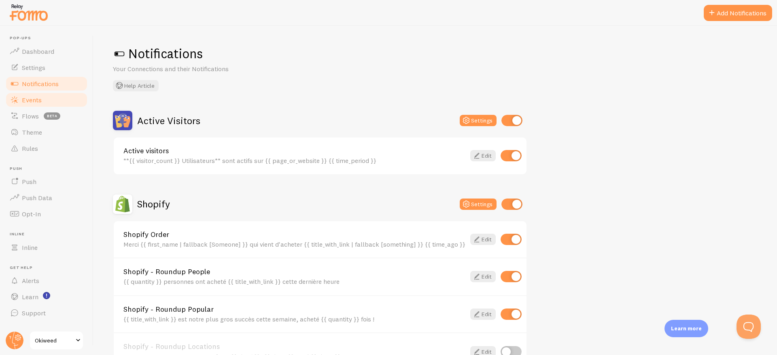
click at [34, 98] on span "Events" at bounding box center [32, 100] width 20 height 8
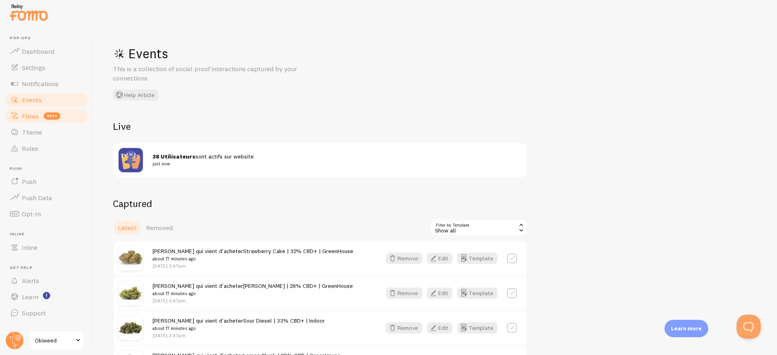
click at [25, 114] on span "Flows" at bounding box center [30, 116] width 17 height 8
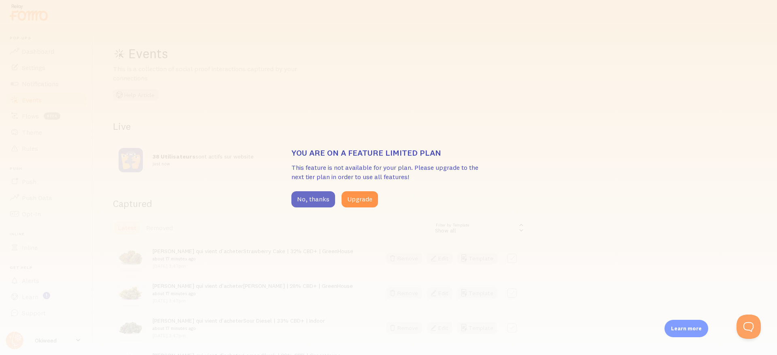
click at [316, 199] on button "No, thanks" at bounding box center [313, 199] width 44 height 16
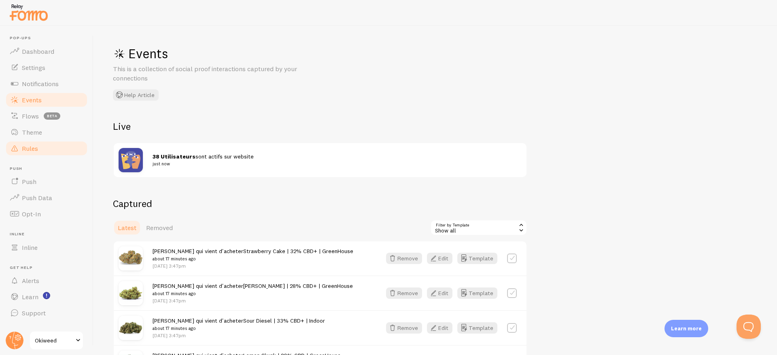
click at [32, 148] on span "Rules" at bounding box center [30, 148] width 16 height 8
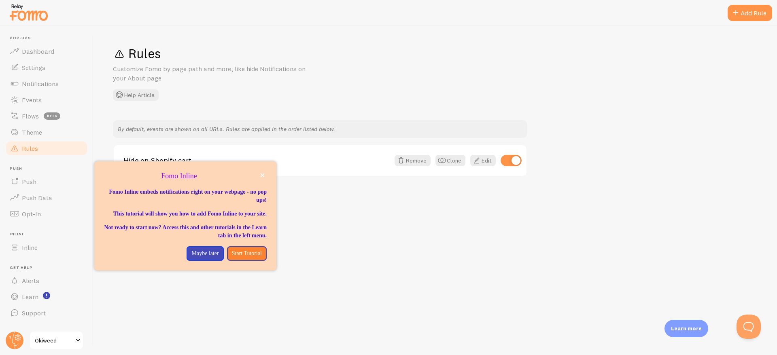
click at [34, 142] on link "Rules" at bounding box center [46, 148] width 83 height 16
click at [34, 144] on span "Rules" at bounding box center [30, 148] width 16 height 8
click at [263, 175] on icon "close," at bounding box center [263, 176] width 4 height 4
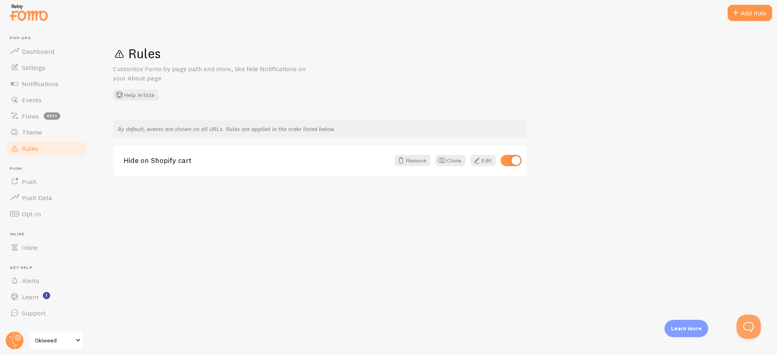
click at [26, 147] on span "Rules" at bounding box center [30, 148] width 16 height 8
click at [756, 8] on div "Add Rule" at bounding box center [749, 13] width 45 height 16
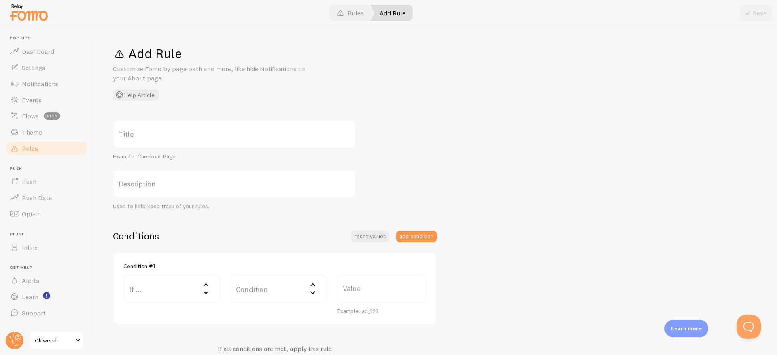
click at [158, 131] on label "Title" at bounding box center [234, 134] width 243 height 28
click at [158, 131] on input "Title" at bounding box center [234, 134] width 243 height 28
type input "don't show"
click at [163, 186] on label "Description" at bounding box center [234, 184] width 243 height 28
click at [163, 186] on input "Description" at bounding box center [234, 184] width 243 height 28
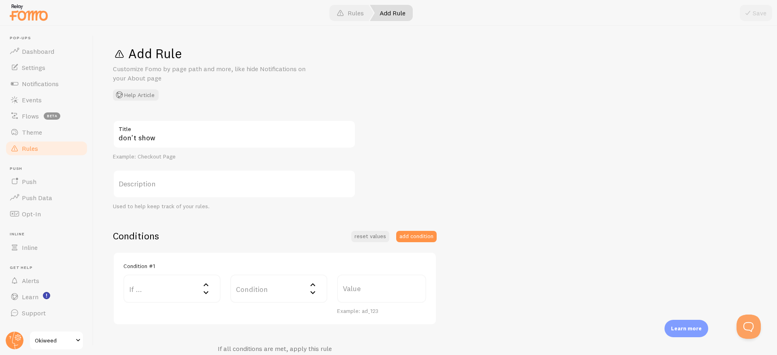
click at [225, 192] on label "Description" at bounding box center [234, 184] width 243 height 28
click at [225, 192] on input "Description" at bounding box center [234, 184] width 243 height 28
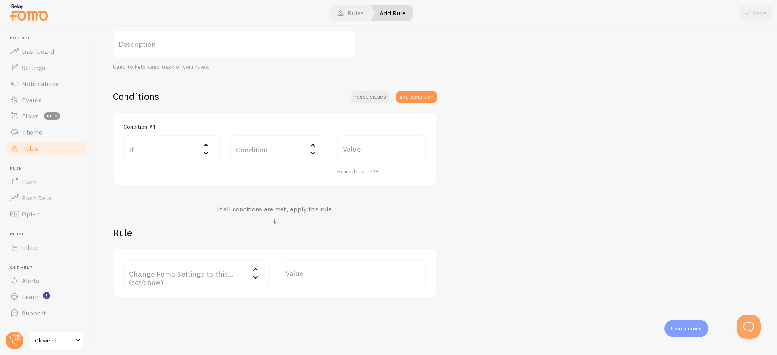
scroll to position [154, 0]
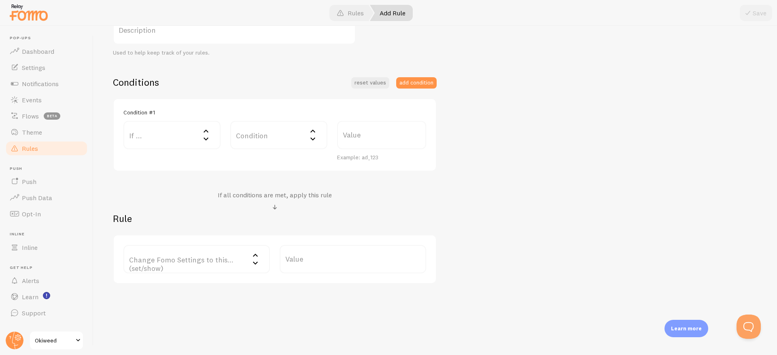
click at [211, 132] on label "If ..." at bounding box center [171, 135] width 97 height 28
click at [280, 137] on label "Condition" at bounding box center [278, 135] width 97 height 28
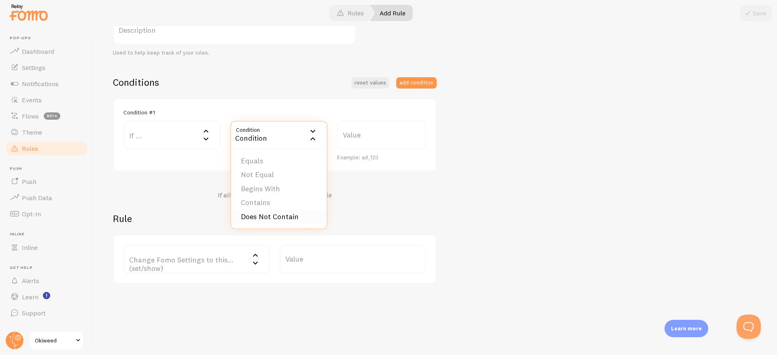
click at [282, 211] on li "Does Not Contain" at bounding box center [278, 217] width 95 height 14
click at [184, 120] on div "Condition #1 If ... If user is on... URL Path URL Parameter Home page Mobile Br…" at bounding box center [274, 135] width 303 height 53
click at [186, 130] on label "If ..." at bounding box center [171, 135] width 97 height 28
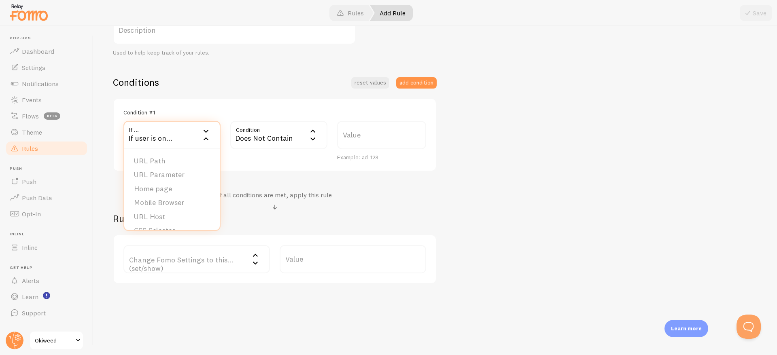
click at [271, 180] on div "Conditions reset values add condition Condition #1 If ... If user is on... URL …" at bounding box center [275, 180] width 324 height 208
click at [194, 141] on label "If ..." at bounding box center [171, 135] width 97 height 28
click at [174, 163] on li "URL Path" at bounding box center [171, 161] width 95 height 14
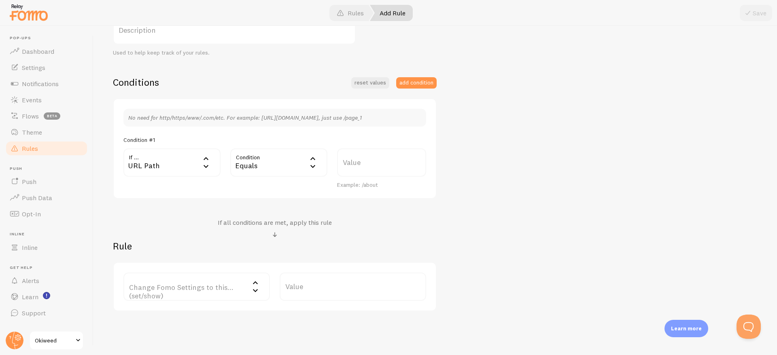
click at [195, 165] on div "URL Path" at bounding box center [171, 162] width 97 height 28
click at [175, 198] on li "URL Parameter" at bounding box center [171, 202] width 95 height 14
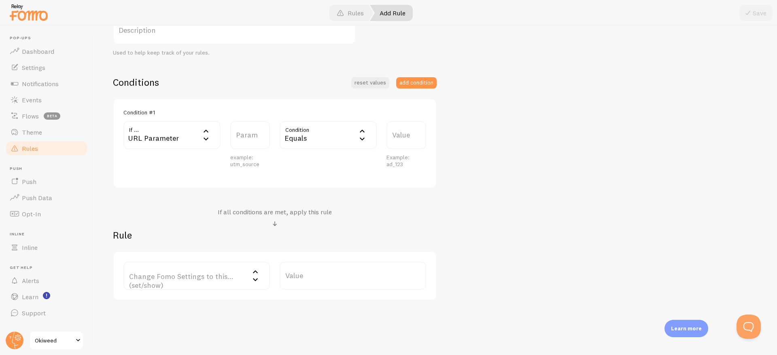
click at [207, 138] on icon at bounding box center [206, 139] width 10 height 10
click at [187, 189] on li "Home page" at bounding box center [171, 189] width 95 height 14
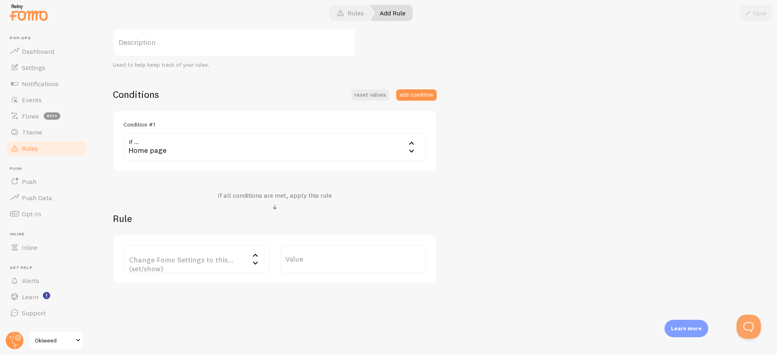
scroll to position [142, 0]
click at [199, 151] on div "Home page" at bounding box center [274, 147] width 303 height 28
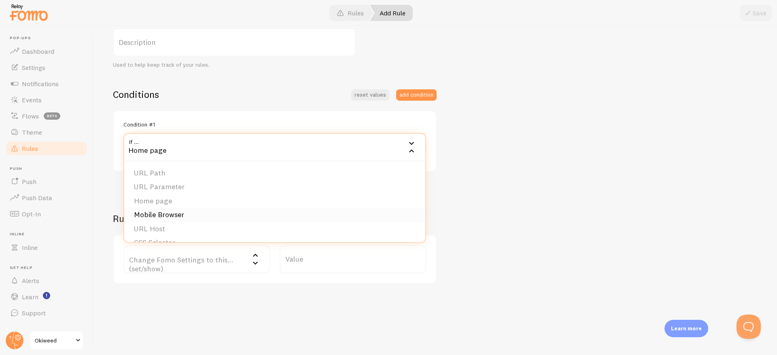
click at [181, 216] on li "Mobile Browser" at bounding box center [274, 215] width 301 height 14
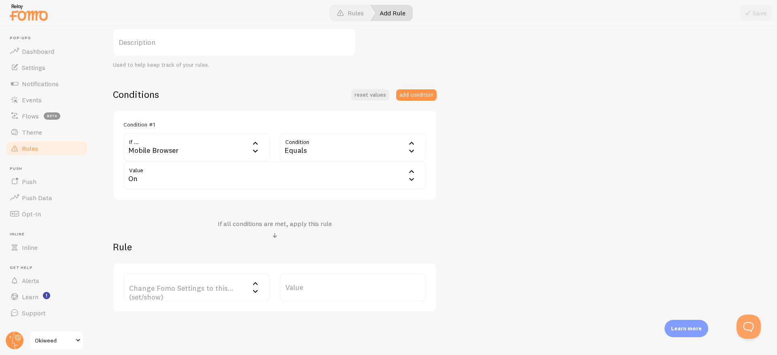
scroll to position [154, 0]
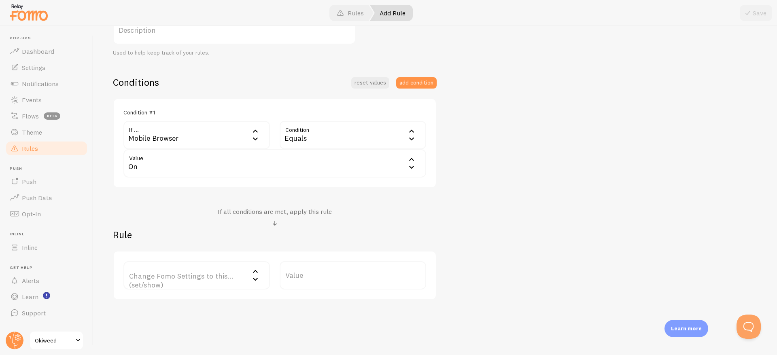
click at [175, 134] on div "Mobile Browser" at bounding box center [196, 135] width 146 height 28
click at [169, 205] on li "URL Host" at bounding box center [196, 204] width 145 height 14
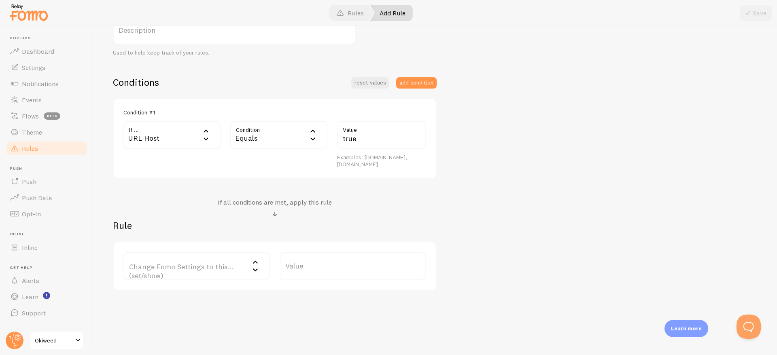
click at [194, 138] on div "URL Host" at bounding box center [171, 135] width 97 height 28
click at [259, 204] on h4 "If all conditions are met, apply this rule" at bounding box center [275, 202] width 114 height 8
click at [274, 214] on span at bounding box center [275, 215] width 10 height 10
click at [35, 119] on span "Flows" at bounding box center [30, 116] width 17 height 8
